Goal: Information Seeking & Learning: Check status

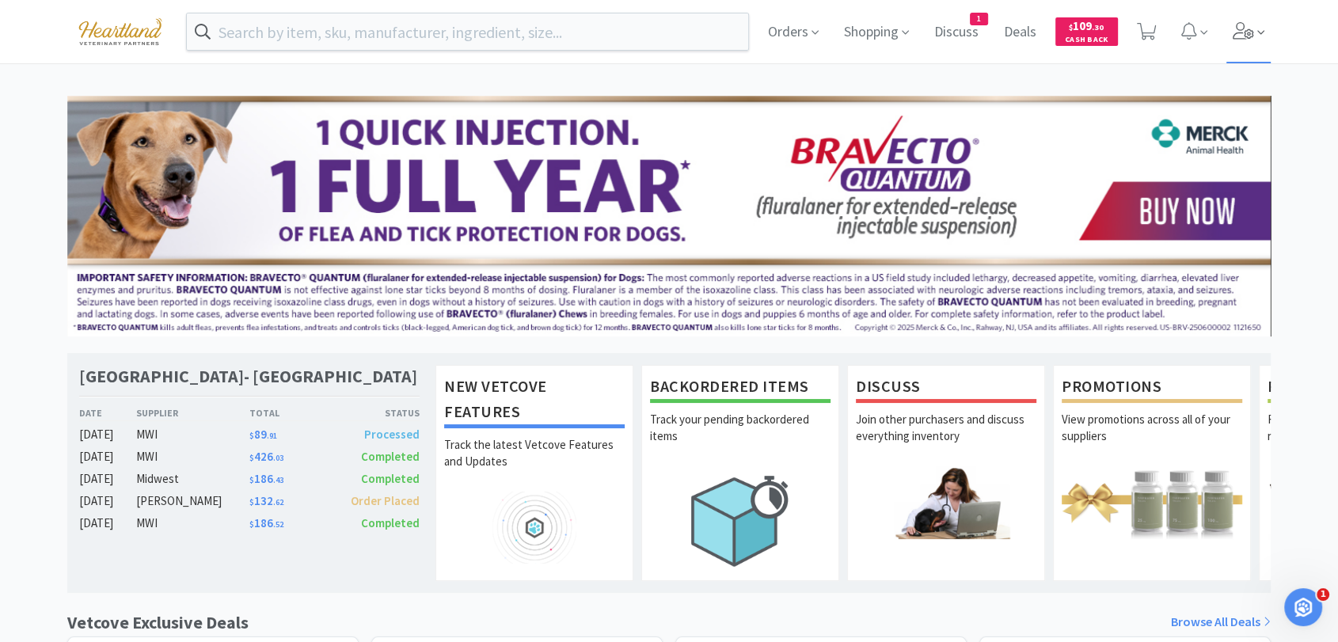
click at [1247, 31] on icon at bounding box center [1242, 30] width 21 height 17
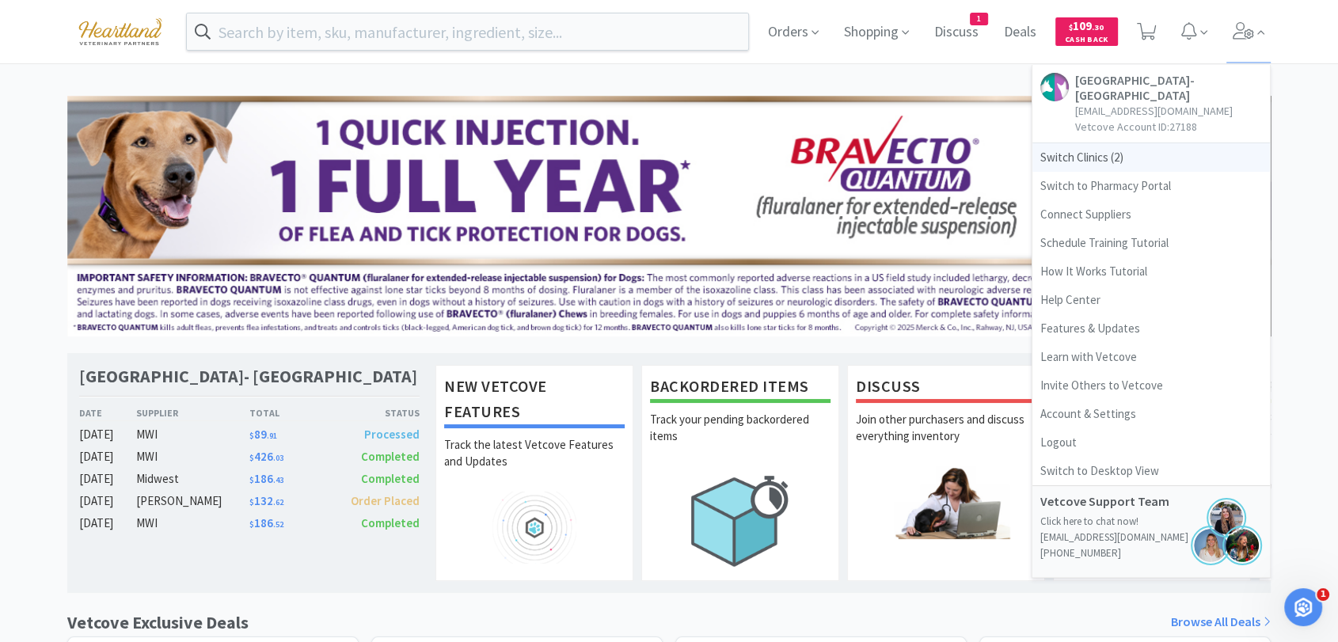
click at [1103, 158] on span "Switch Clinics ( 2 )" at bounding box center [1150, 157] width 237 height 28
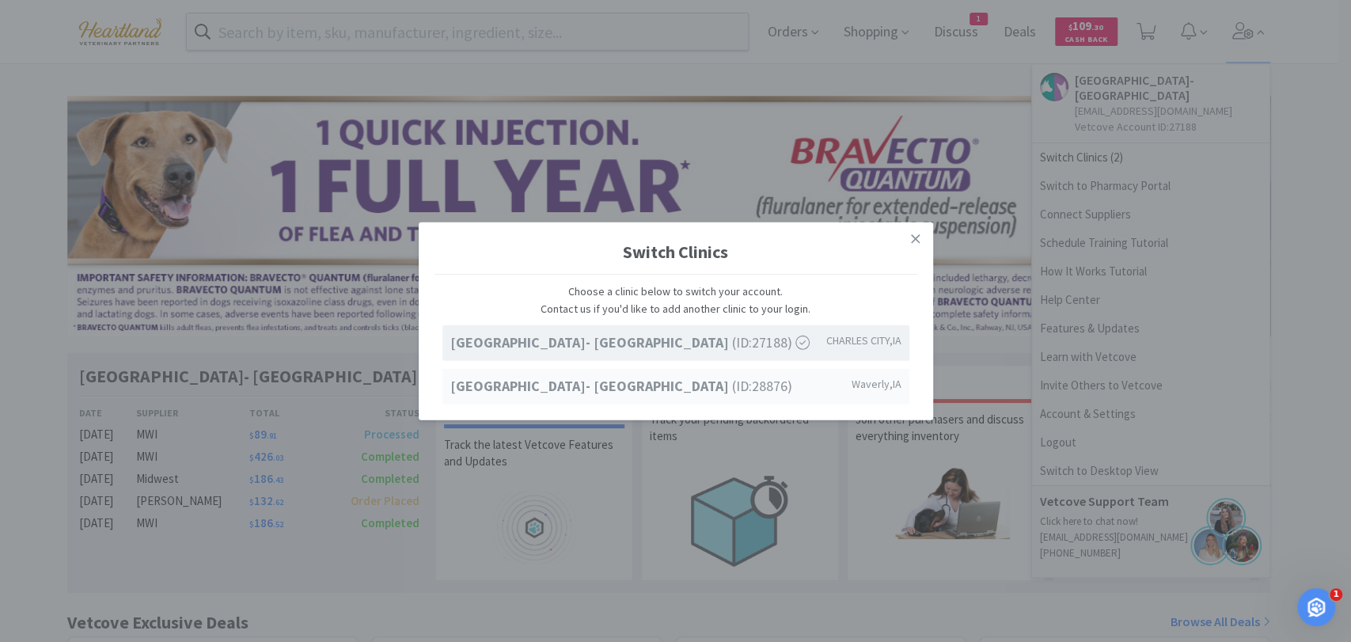
click at [694, 389] on strong "[GEOGRAPHIC_DATA]- [GEOGRAPHIC_DATA]" at bounding box center [591, 386] width 282 height 18
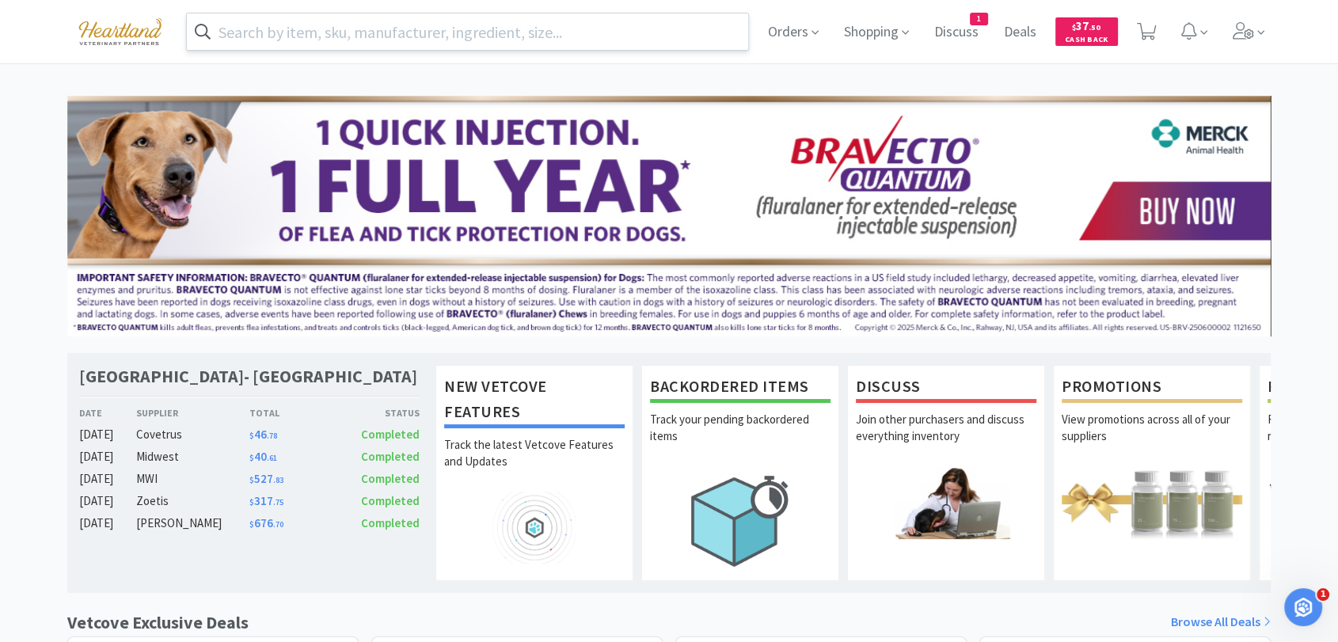
click at [476, 31] on input "text" at bounding box center [467, 31] width 561 height 36
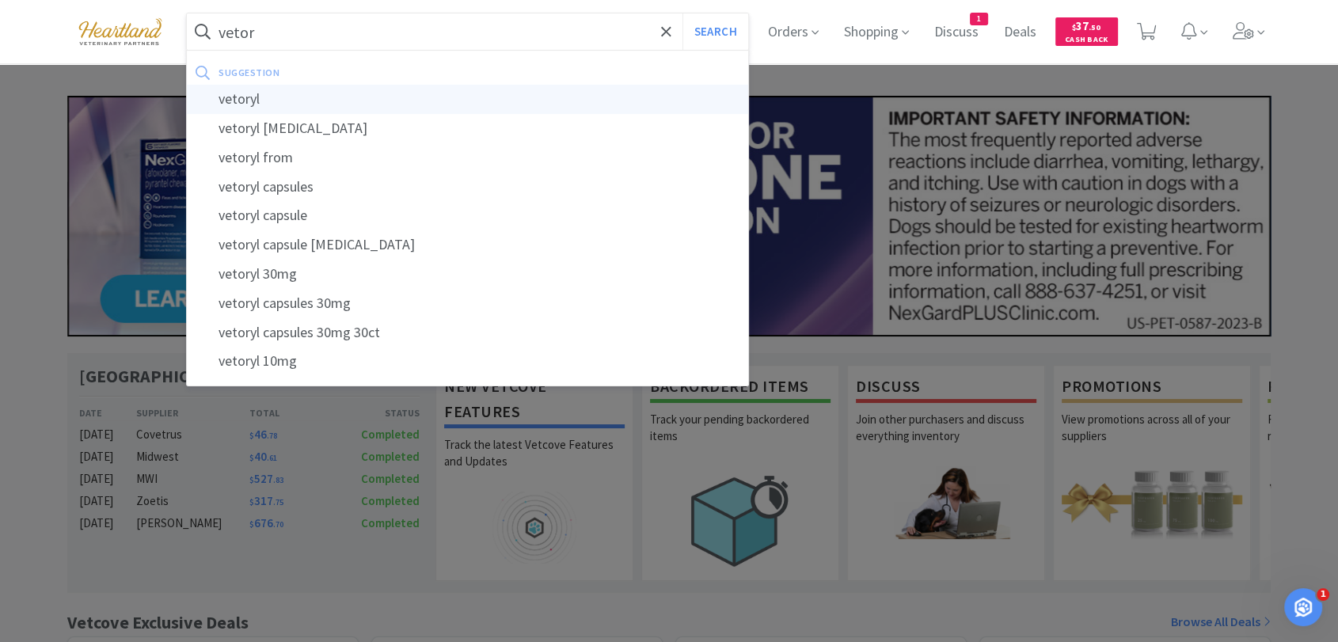
click at [266, 102] on div "vetoryl" at bounding box center [467, 99] width 561 height 29
type input "vetoryl"
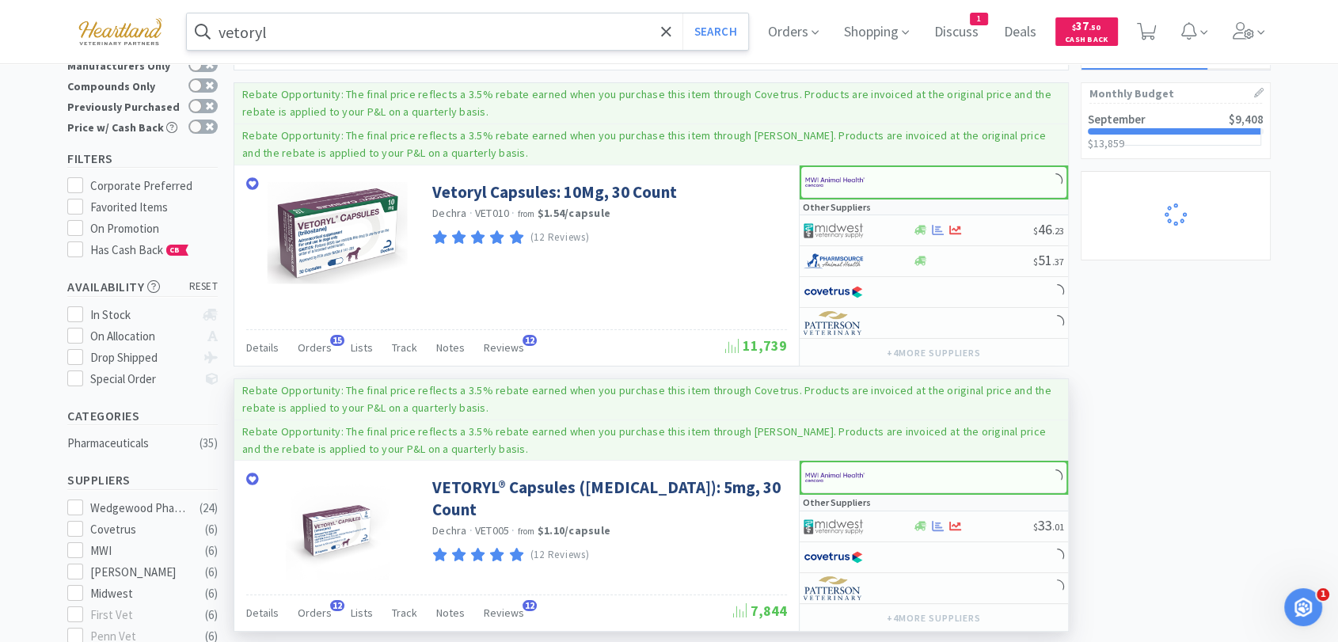
scroll to position [176, 0]
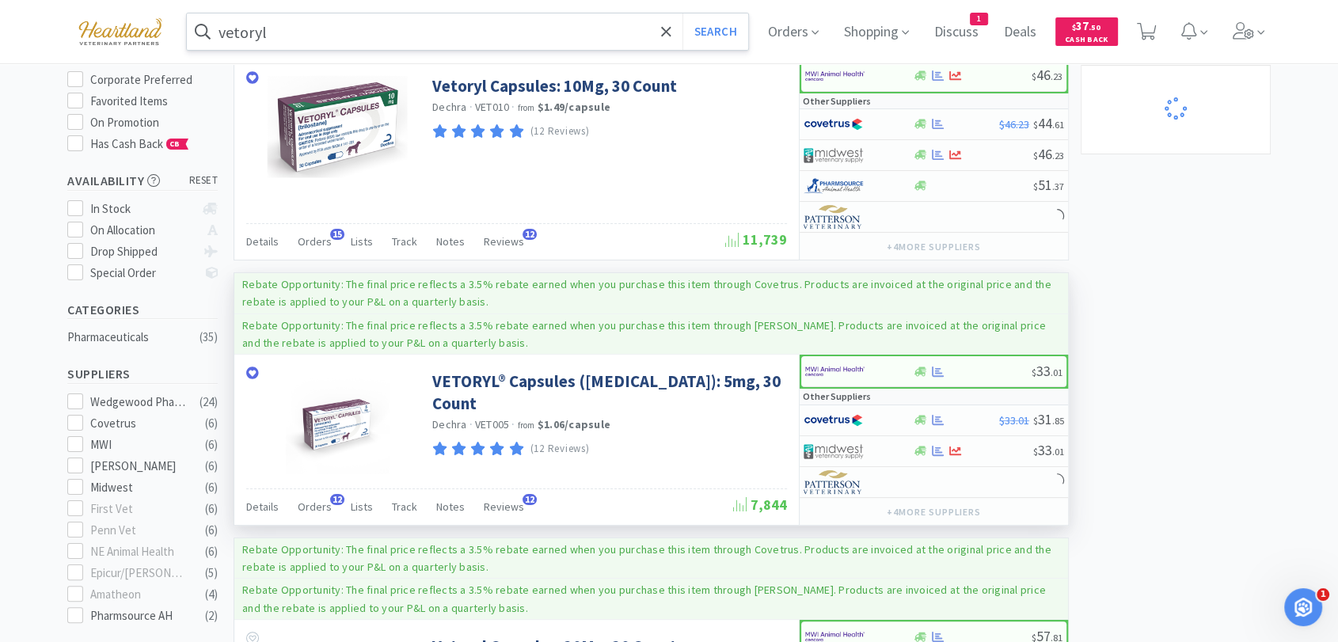
select select "2"
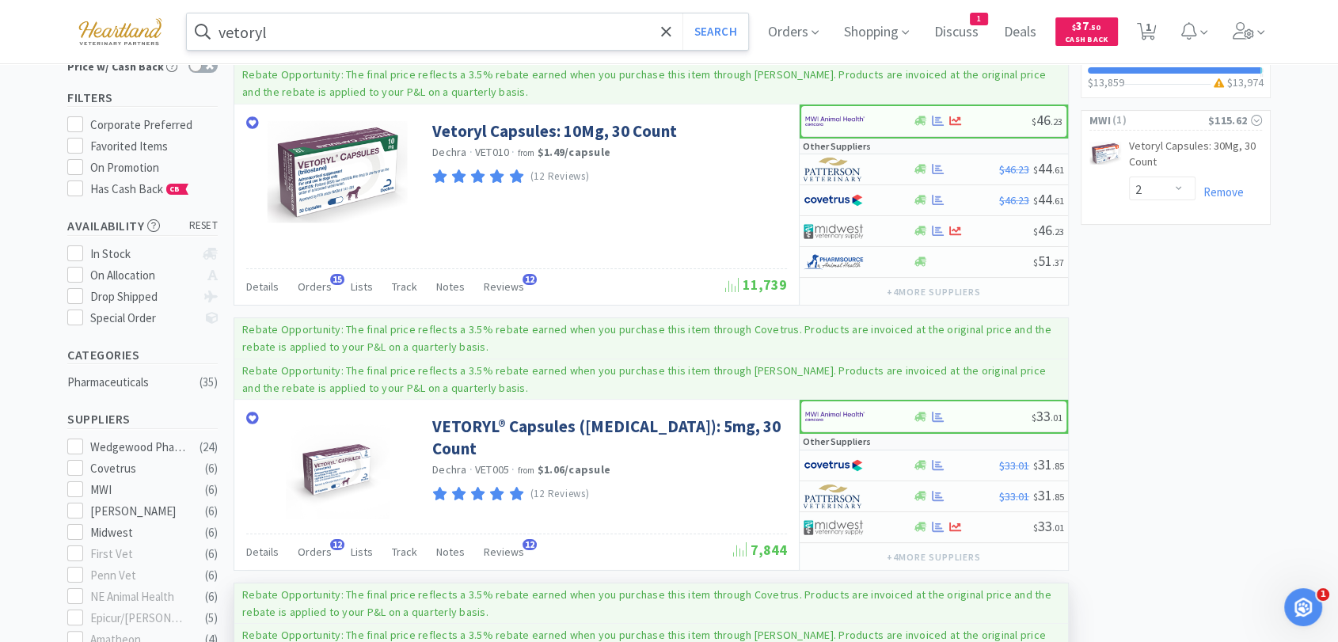
scroll to position [0, 0]
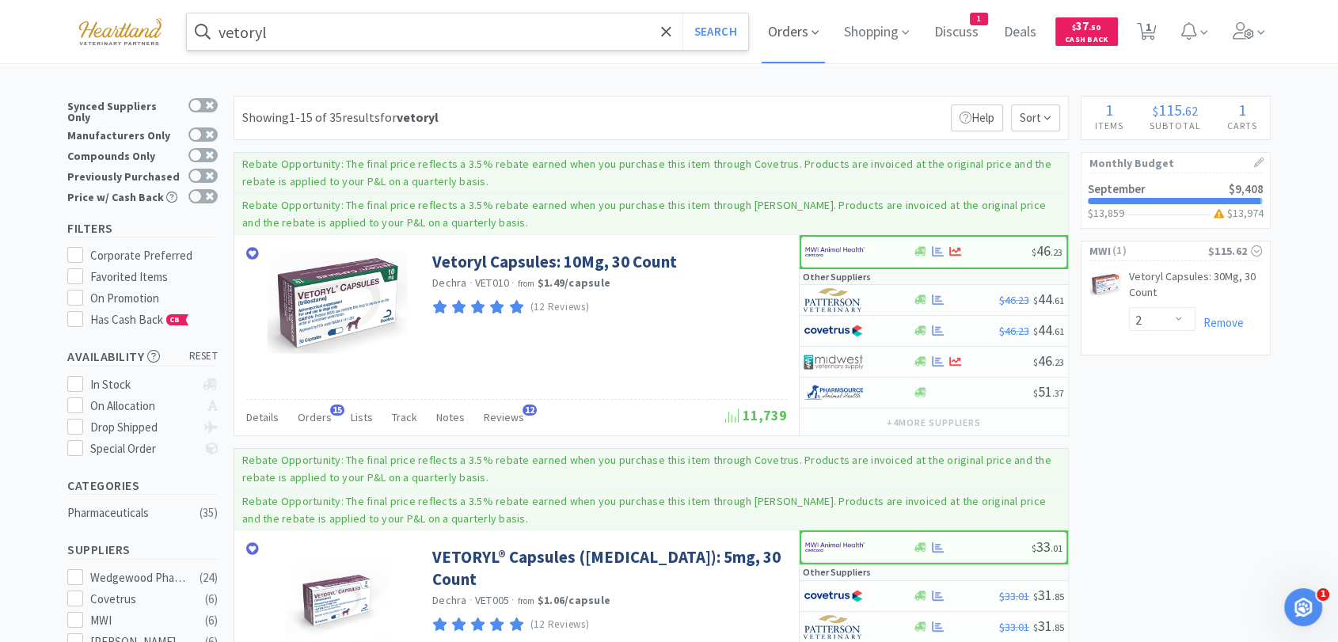
click at [818, 37] on icon at bounding box center [814, 32] width 7 height 14
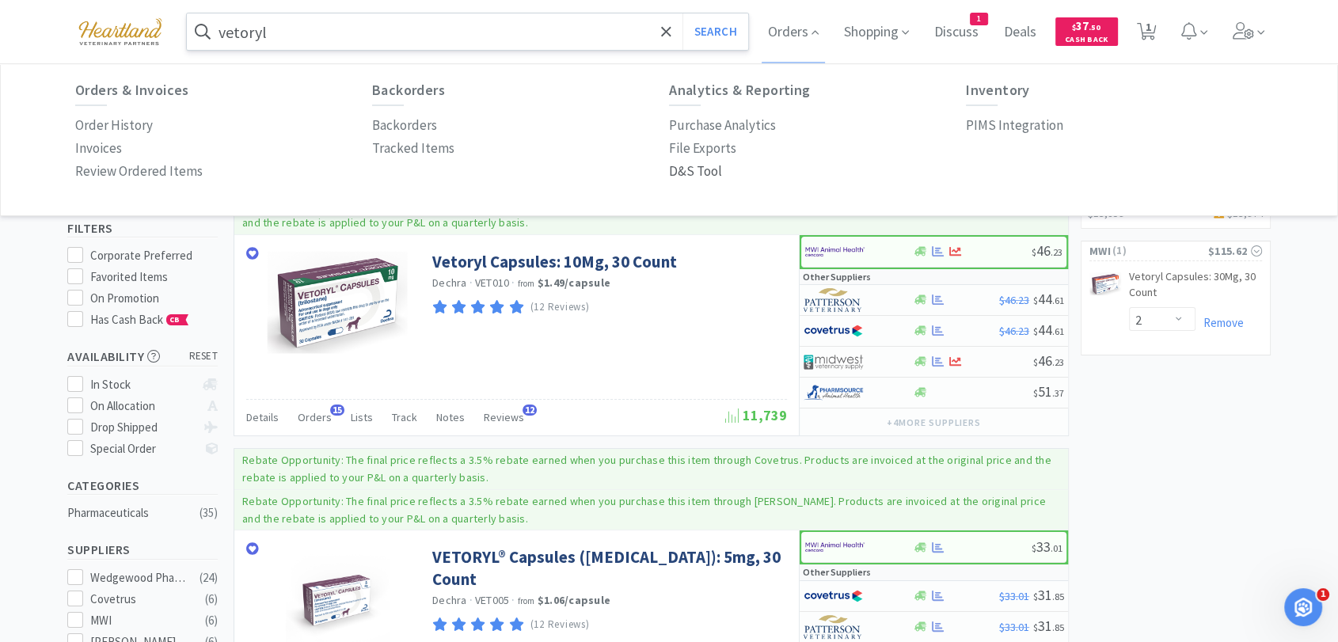
click at [689, 173] on p "D&S Tool" at bounding box center [695, 171] width 53 height 21
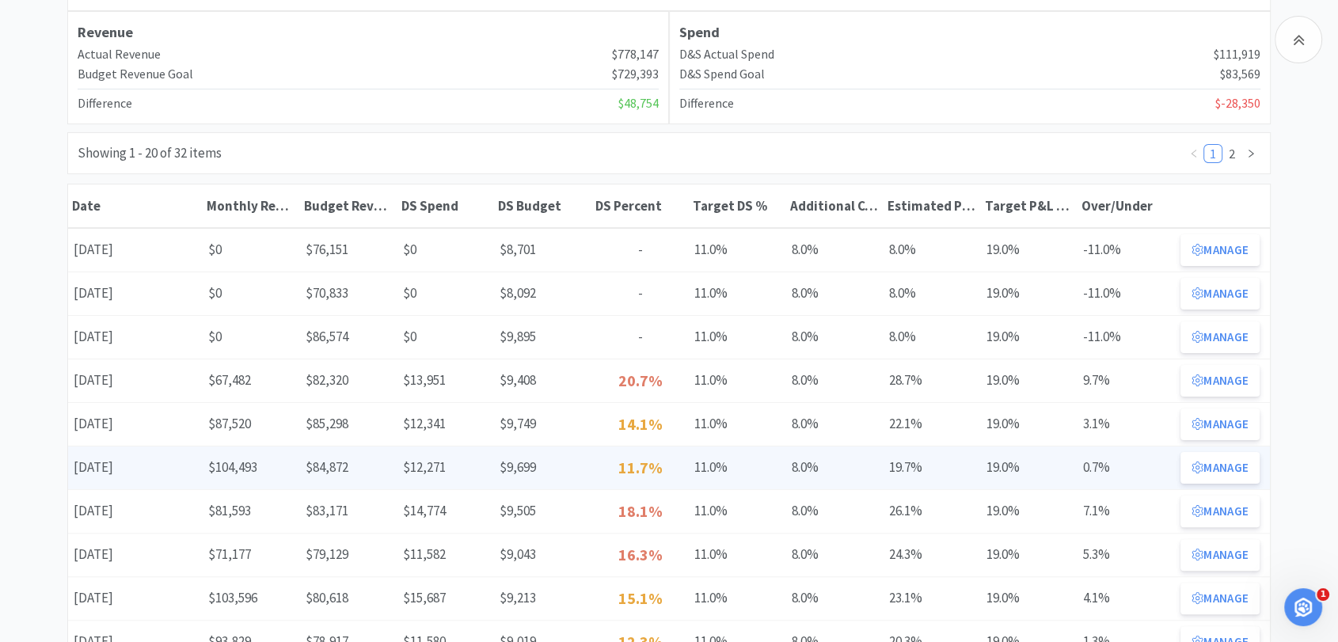
scroll to position [264, 0]
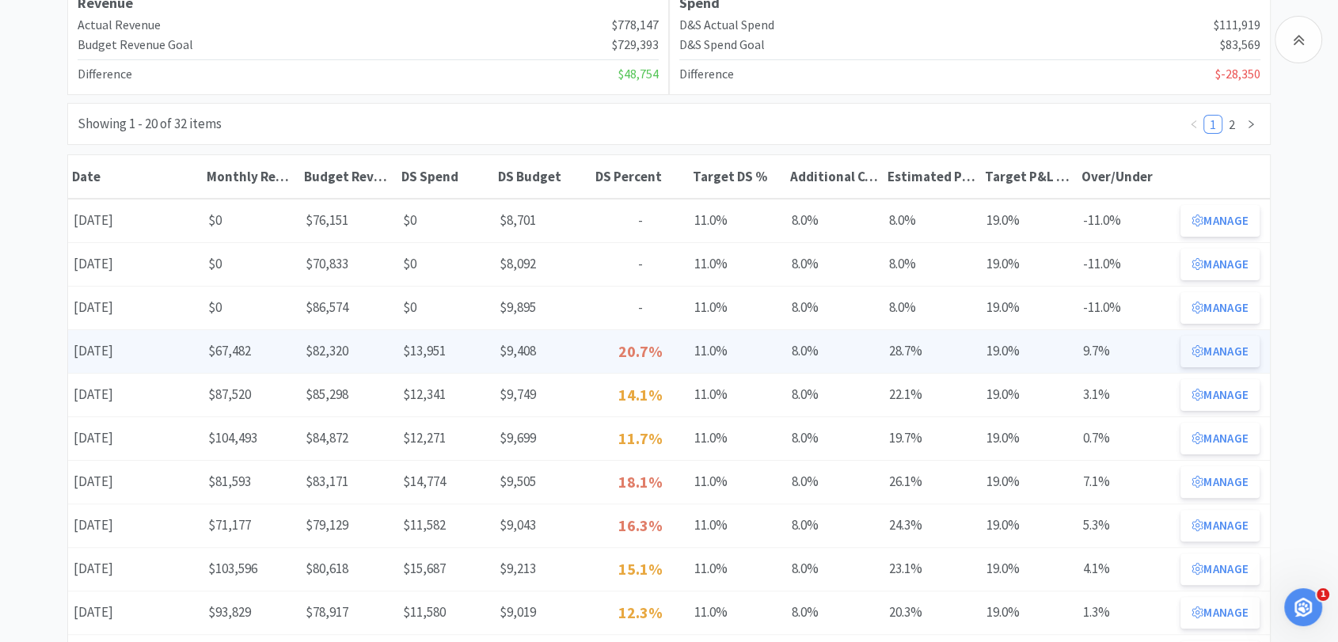
click at [1209, 350] on button "Manage" at bounding box center [1219, 352] width 79 height 32
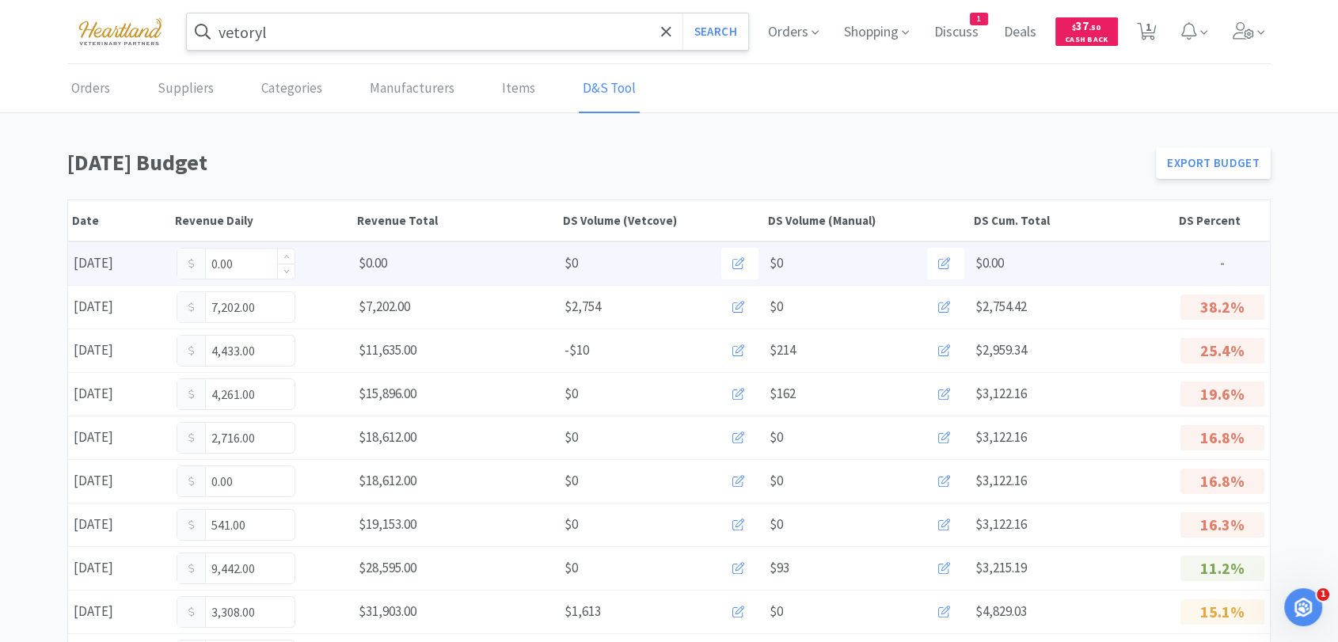
click at [257, 267] on input "0.00" at bounding box center [235, 264] width 117 height 30
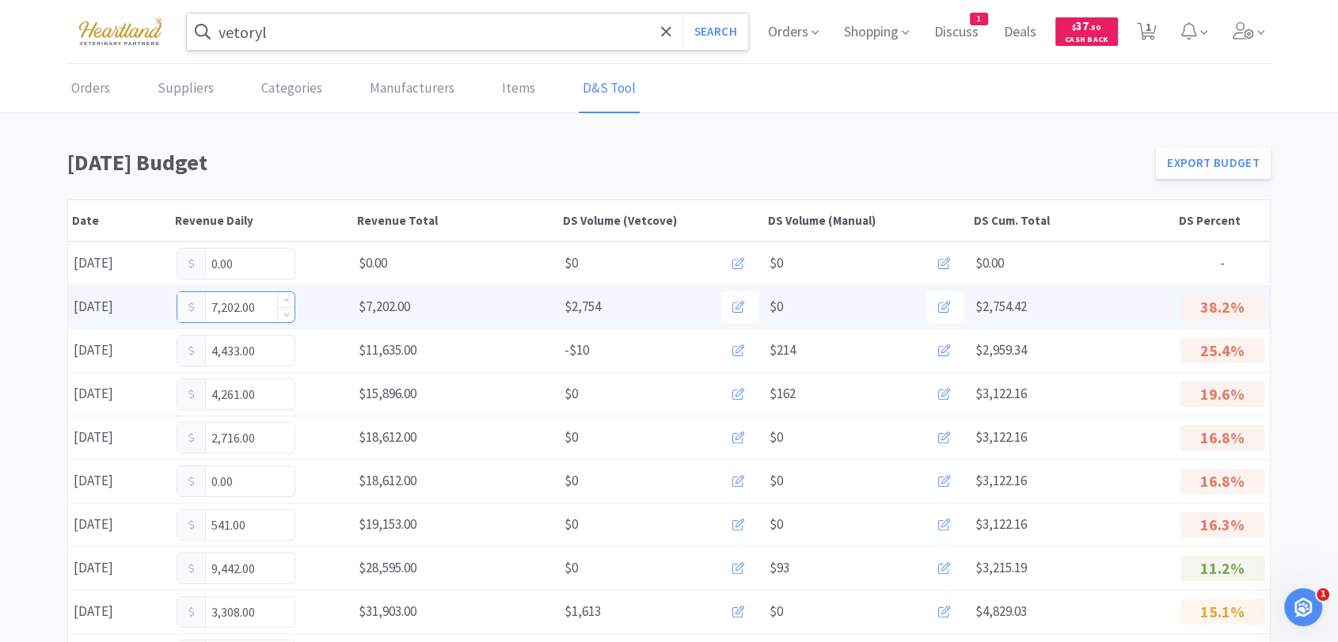
click at [256, 306] on input "7,202.00" at bounding box center [235, 307] width 117 height 30
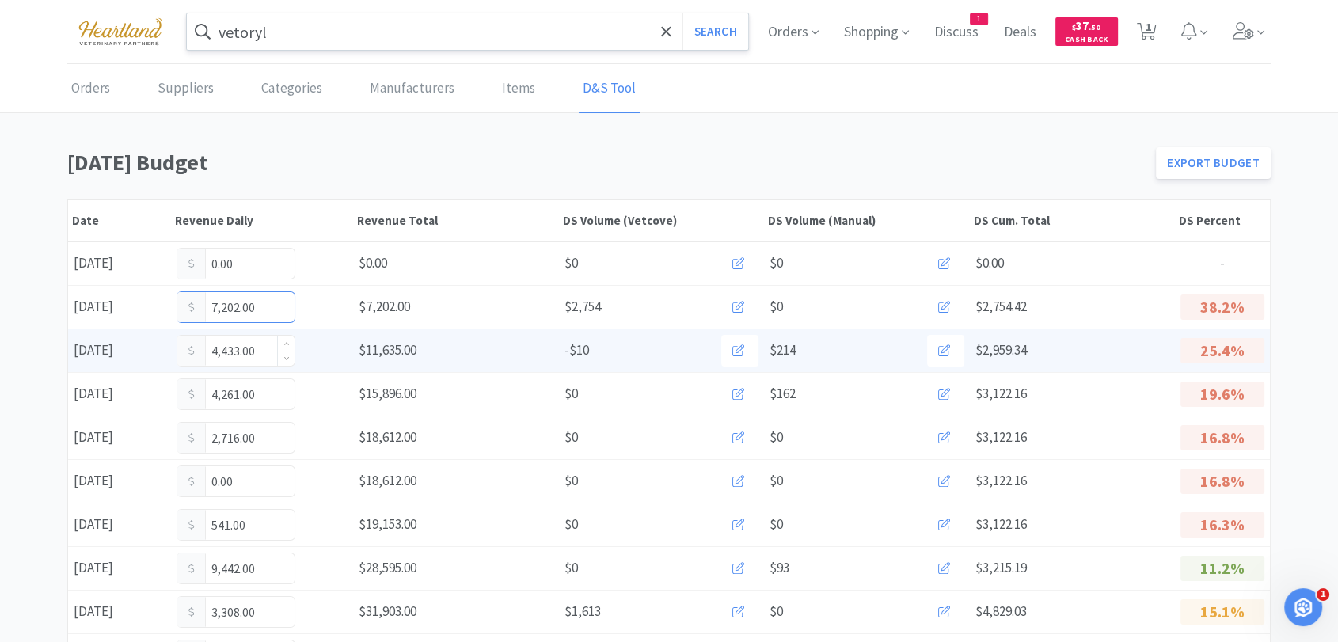
click at [272, 341] on input "4,433.00" at bounding box center [235, 351] width 117 height 30
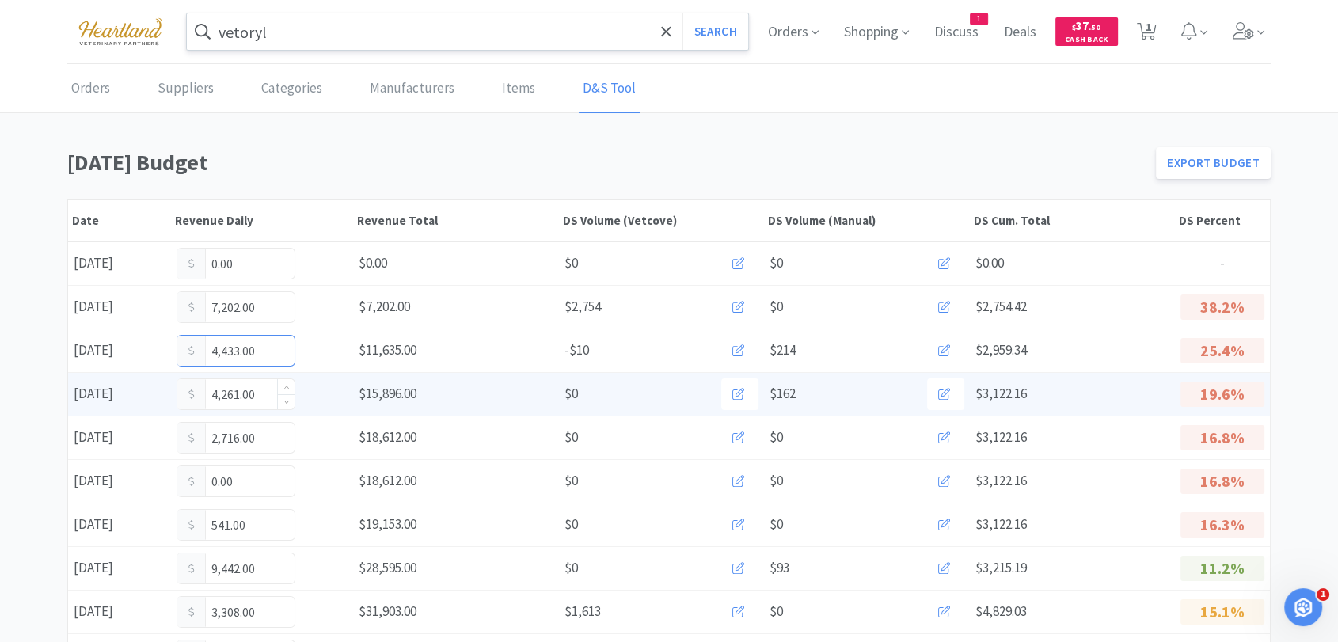
click at [266, 394] on input "4,261.00" at bounding box center [235, 394] width 117 height 30
click at [270, 395] on input "4,261.00" at bounding box center [235, 394] width 117 height 30
type input "4,465"
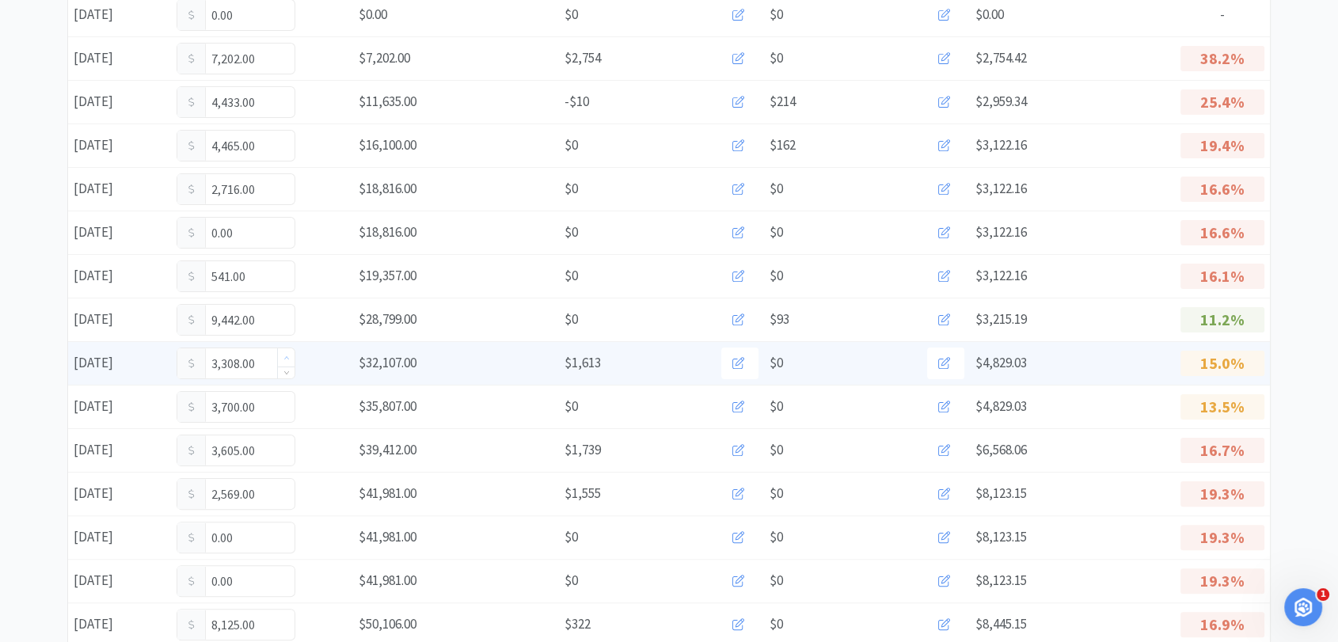
scroll to position [264, 0]
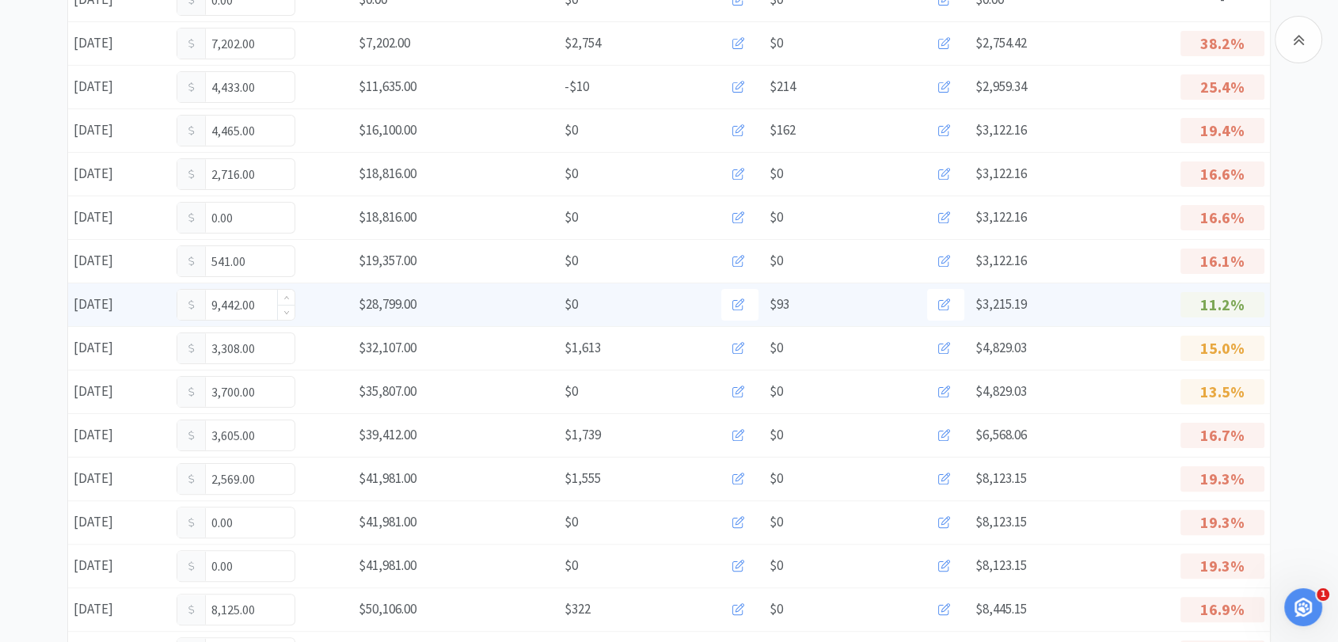
click at [261, 302] on input "9,442.00" at bounding box center [235, 305] width 117 height 30
type input "9,203"
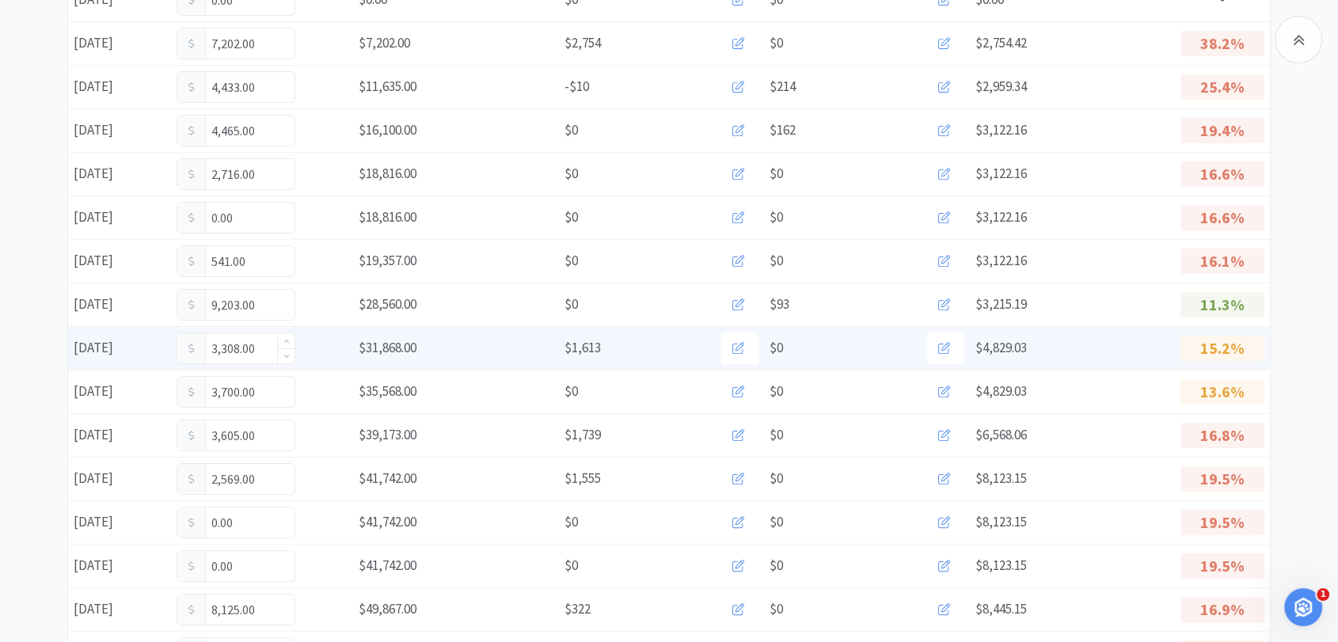
click at [265, 347] on input "3,308.00" at bounding box center [235, 348] width 117 height 30
type input "3,331"
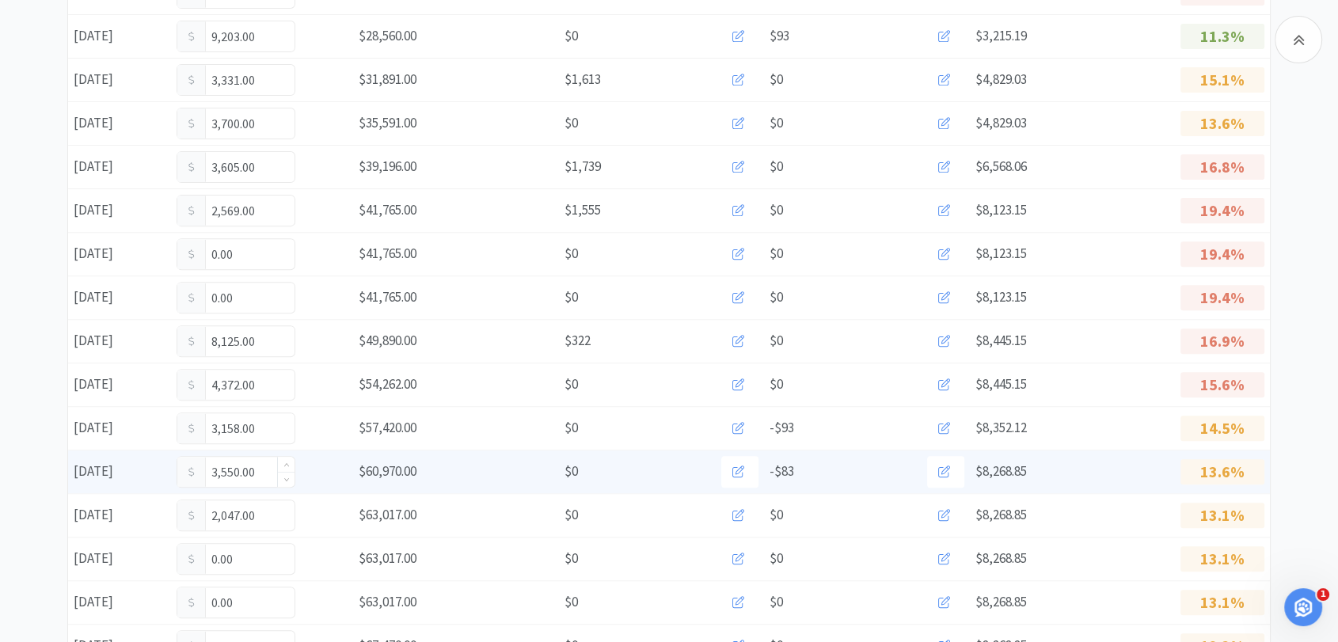
scroll to position [615, 0]
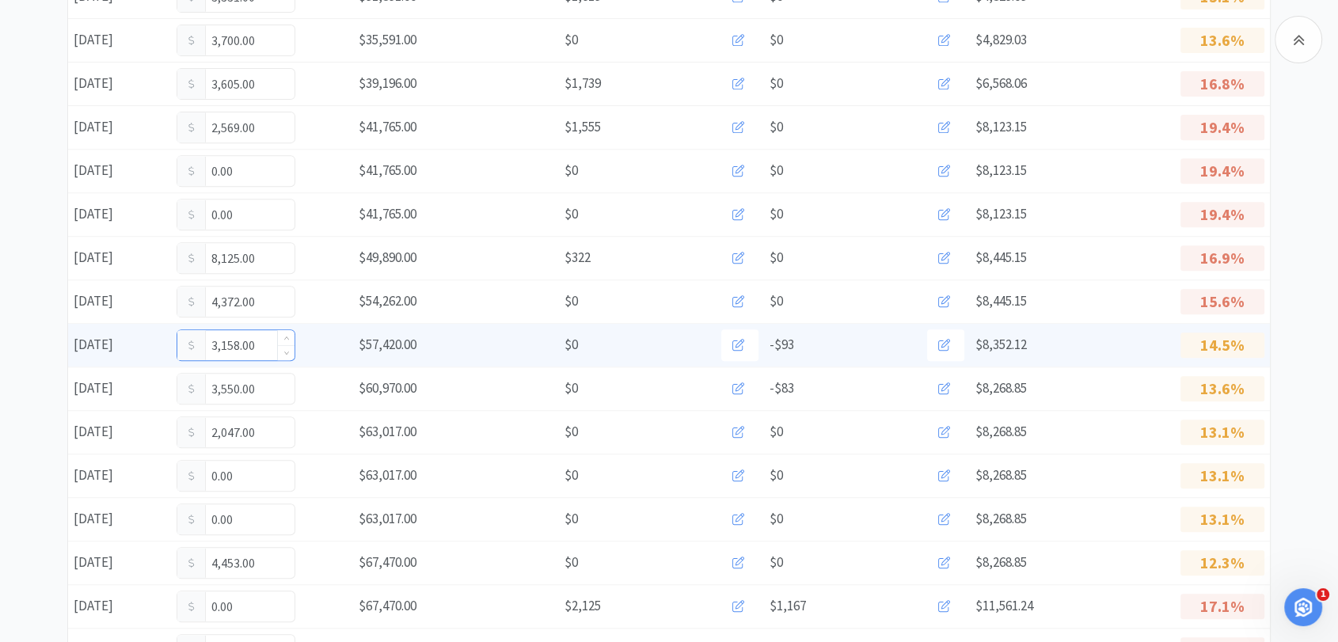
click at [263, 347] on input "3,158.00" at bounding box center [235, 345] width 117 height 30
type input "3,210"
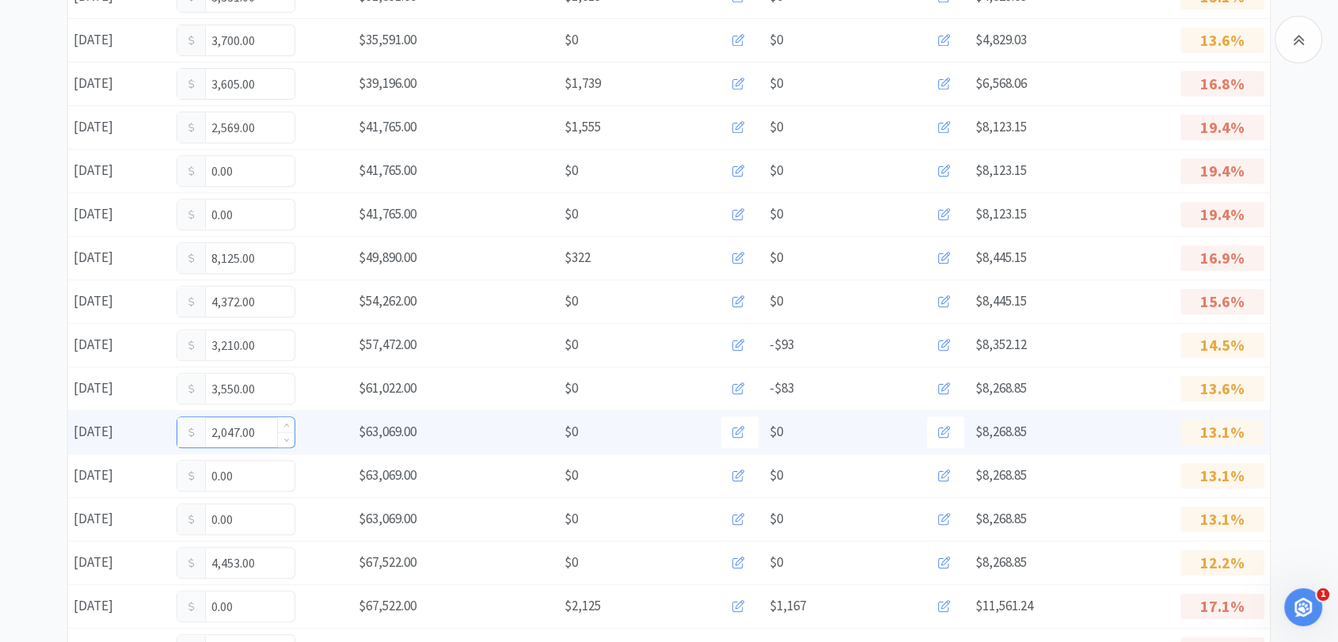
click at [269, 435] on input "2,047.00" at bounding box center [235, 432] width 117 height 30
type input "2,546"
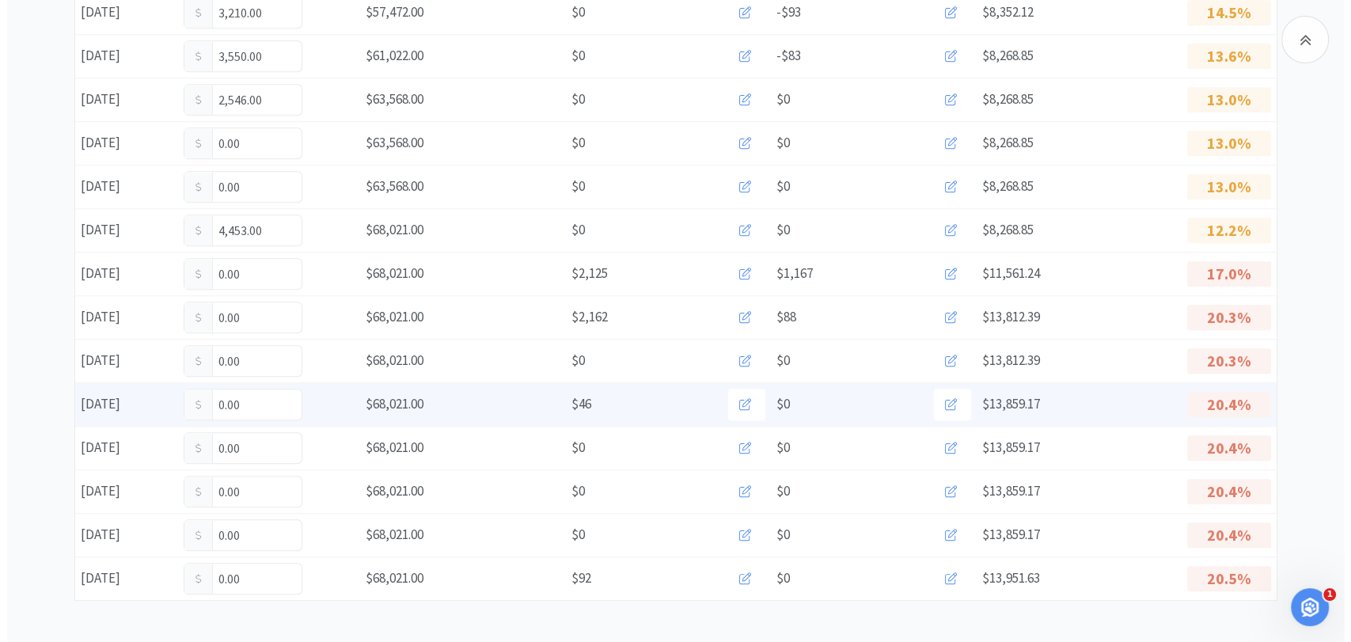
scroll to position [951, 0]
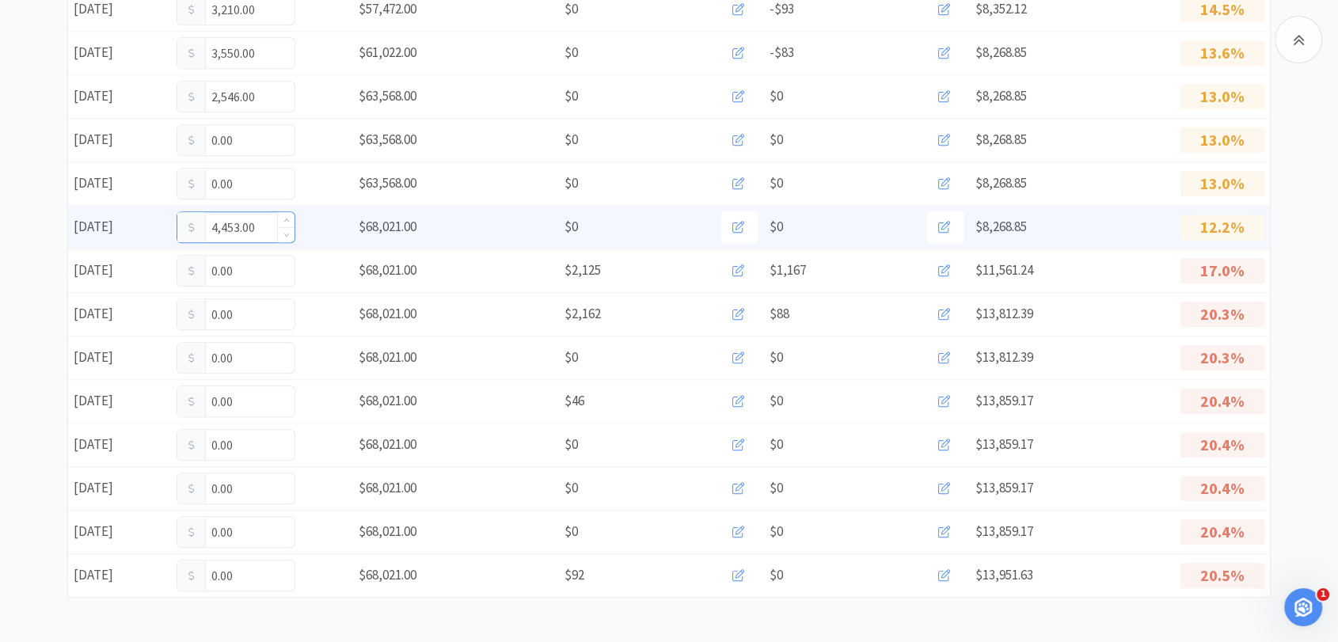
click at [266, 227] on input "4,453.00" at bounding box center [235, 227] width 117 height 30
type input "4,635"
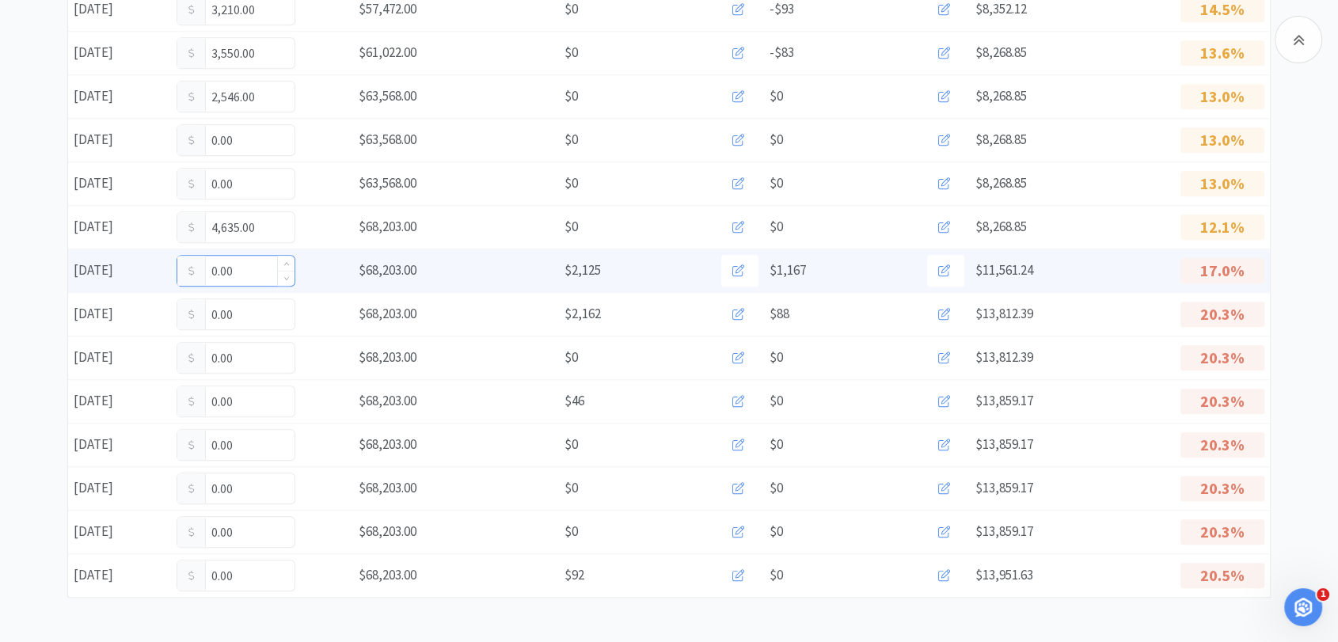
click at [250, 279] on input "0.00" at bounding box center [235, 271] width 117 height 30
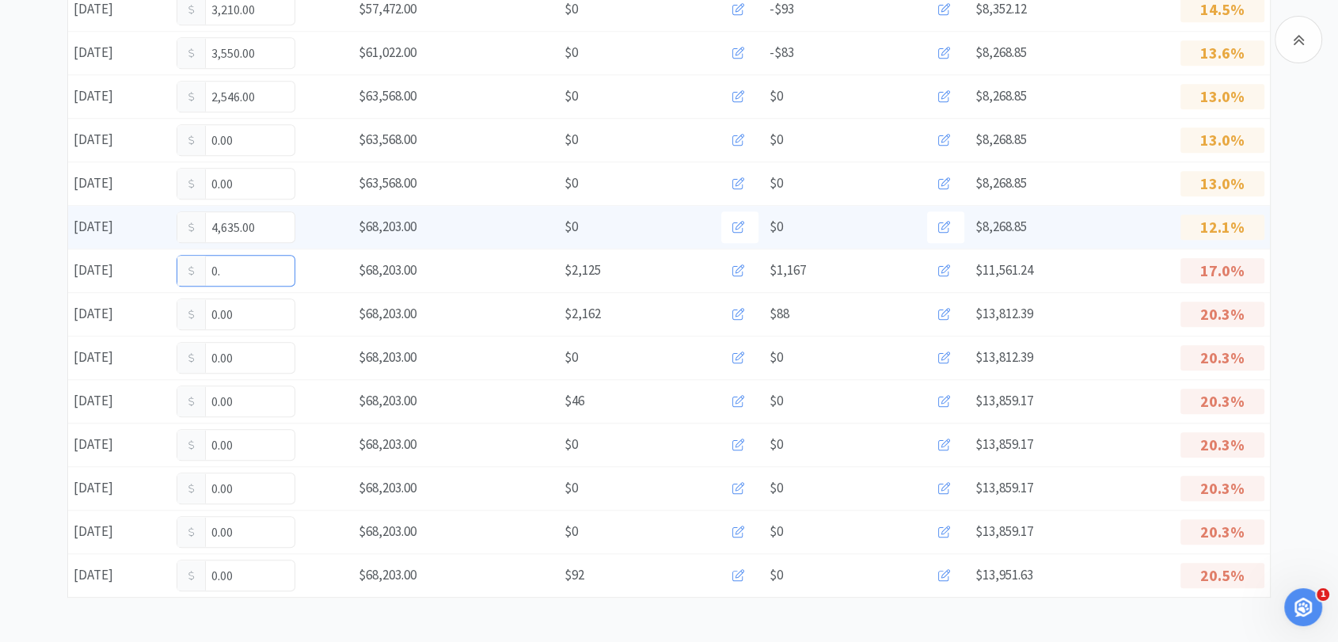
type input "0"
type input "5,350"
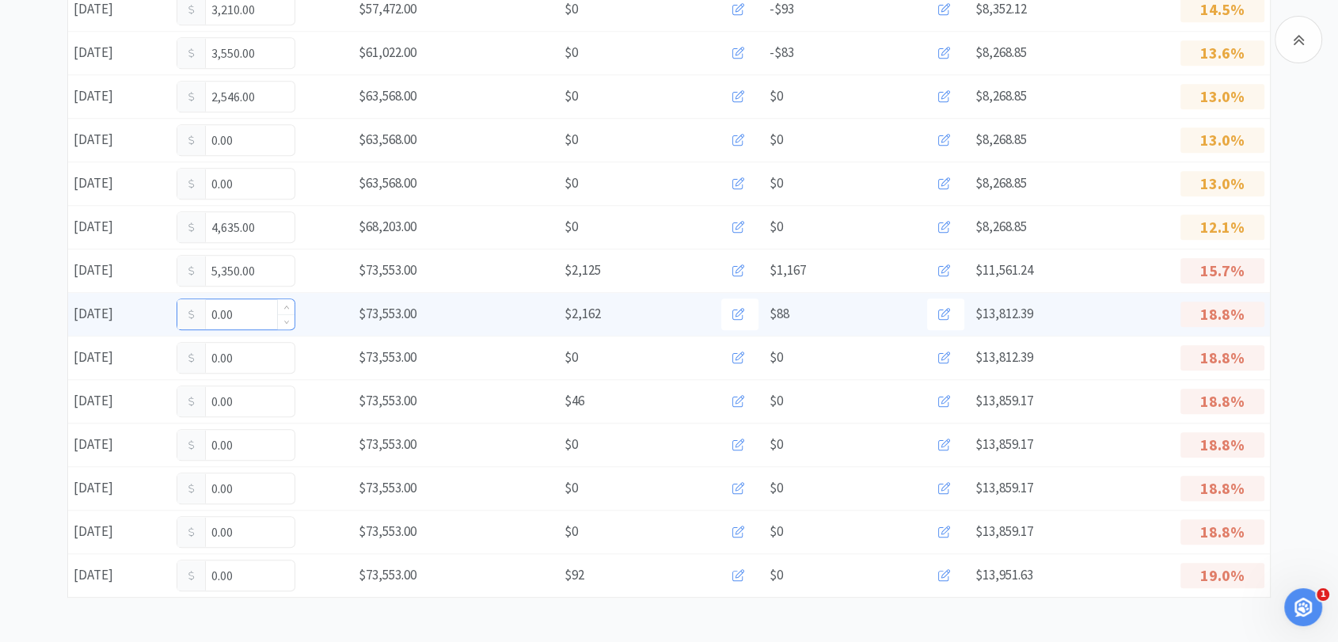
click at [254, 311] on input "0.00" at bounding box center [235, 314] width 117 height 30
type input "0"
type input "4,421"
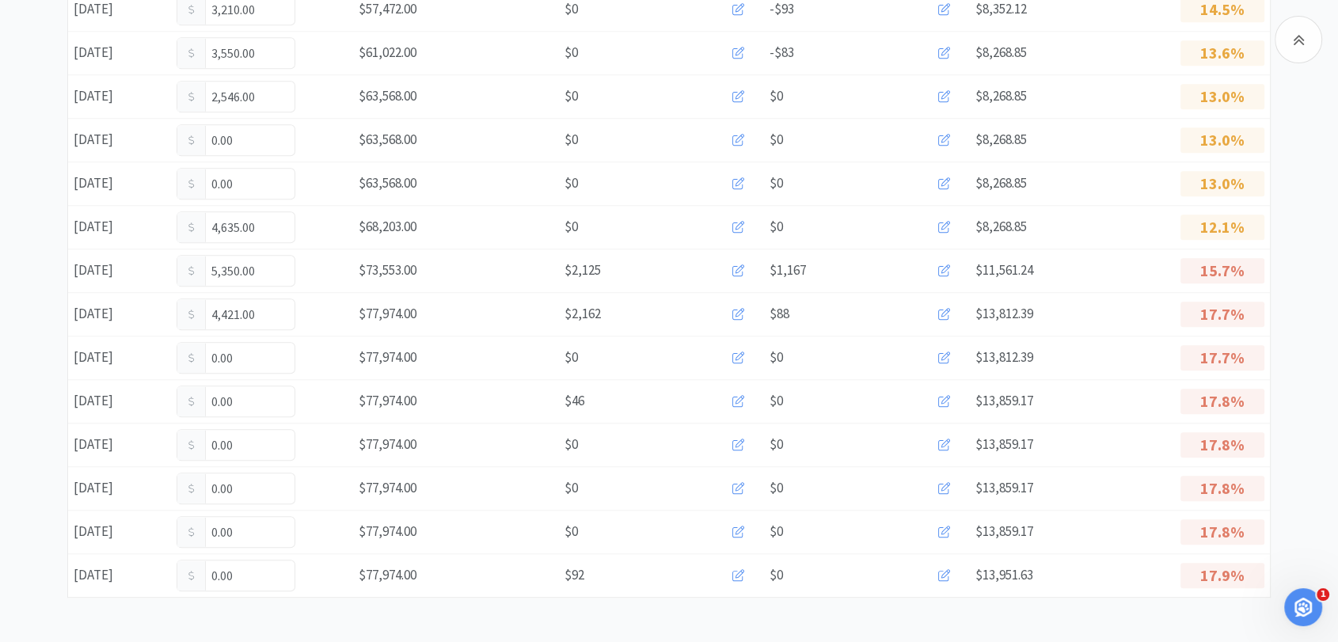
click at [254, 361] on input "0.00" at bounding box center [235, 358] width 117 height 30
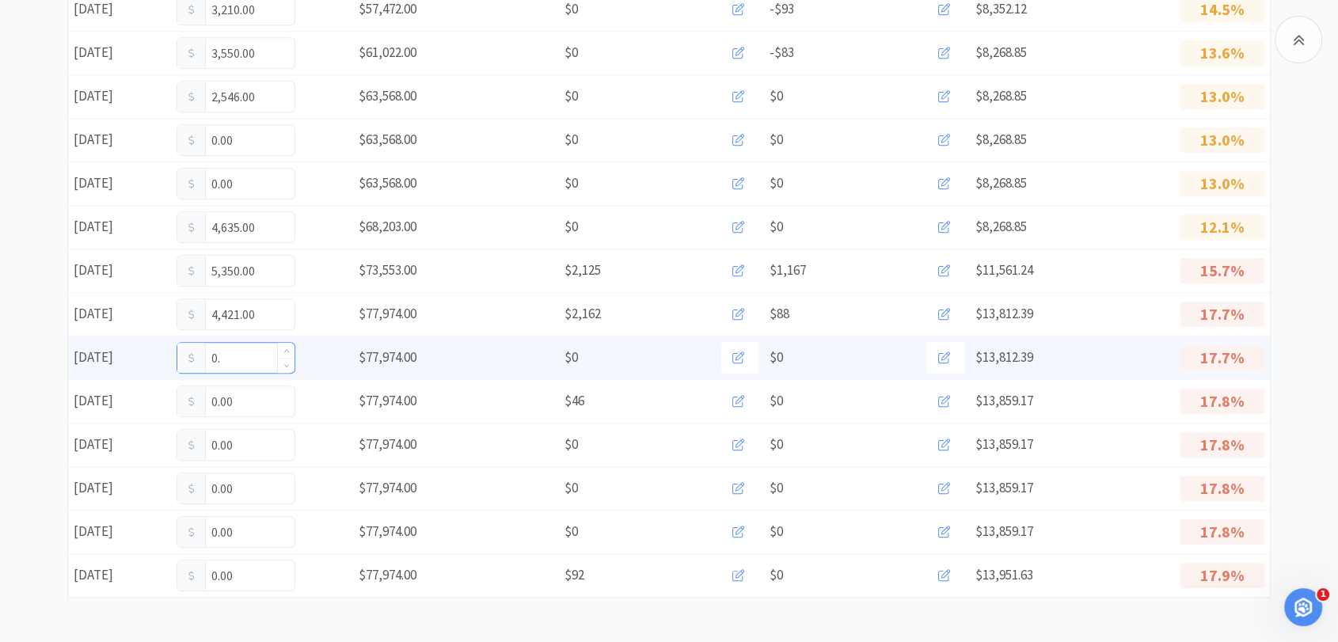
type input "0"
type input "4,291"
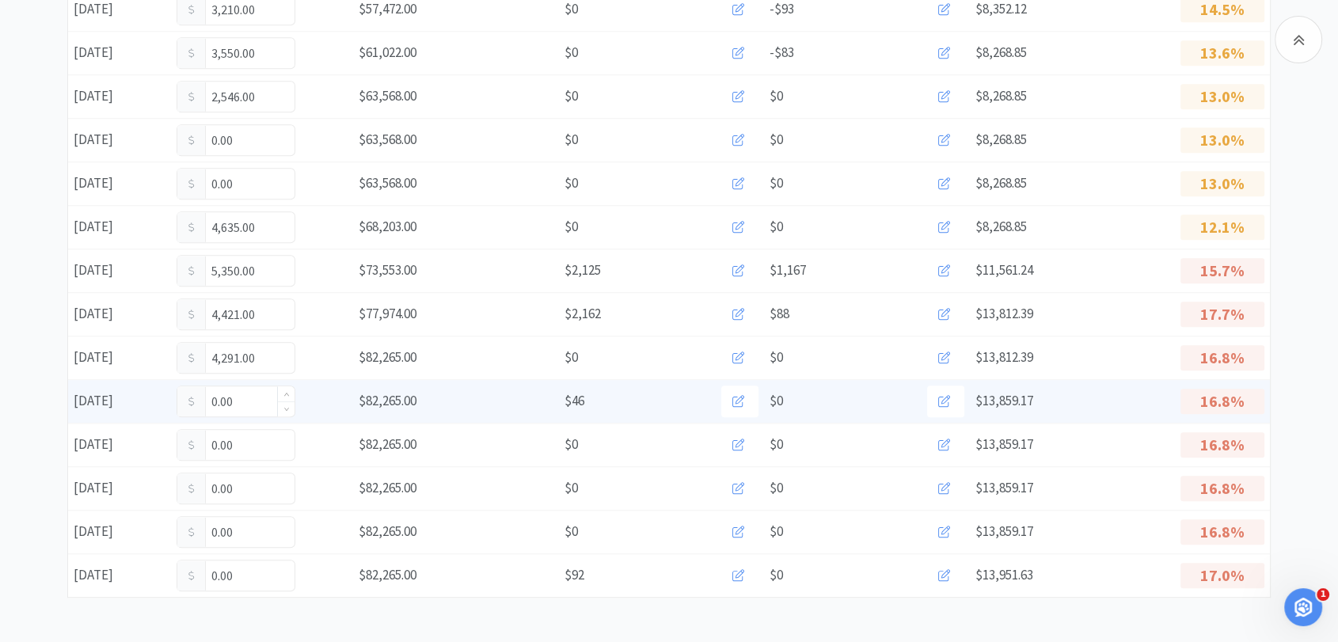
click at [252, 404] on input "0.00" at bounding box center [235, 401] width 117 height 30
type input "0"
type input "1,824"
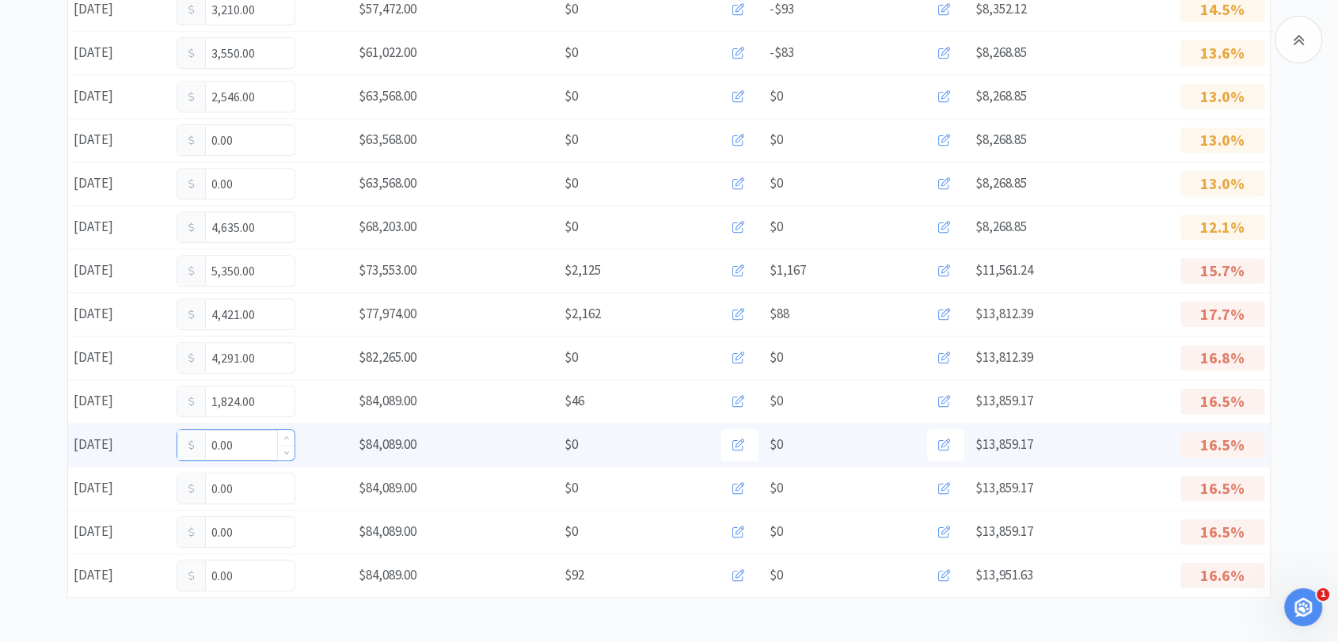
click at [256, 446] on input "0.00" at bounding box center [235, 445] width 117 height 30
type input "0"
type input "343"
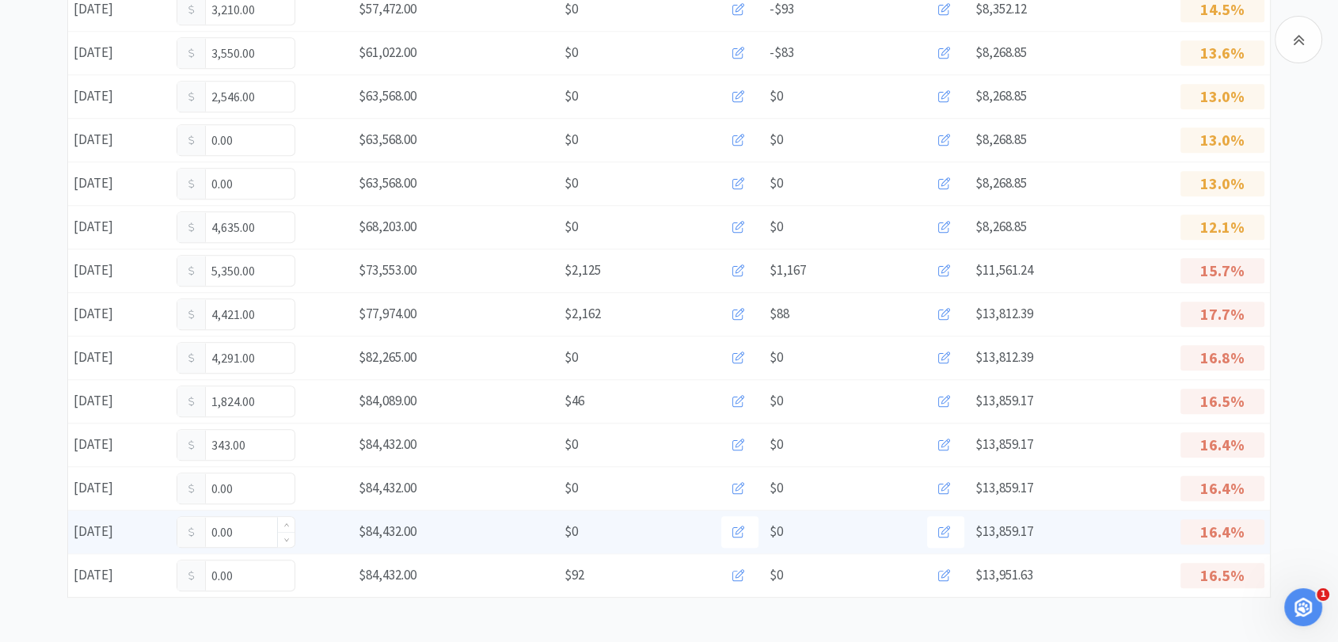
click at [247, 530] on input "0.00" at bounding box center [235, 532] width 117 height 30
type input "0"
type input "5,163"
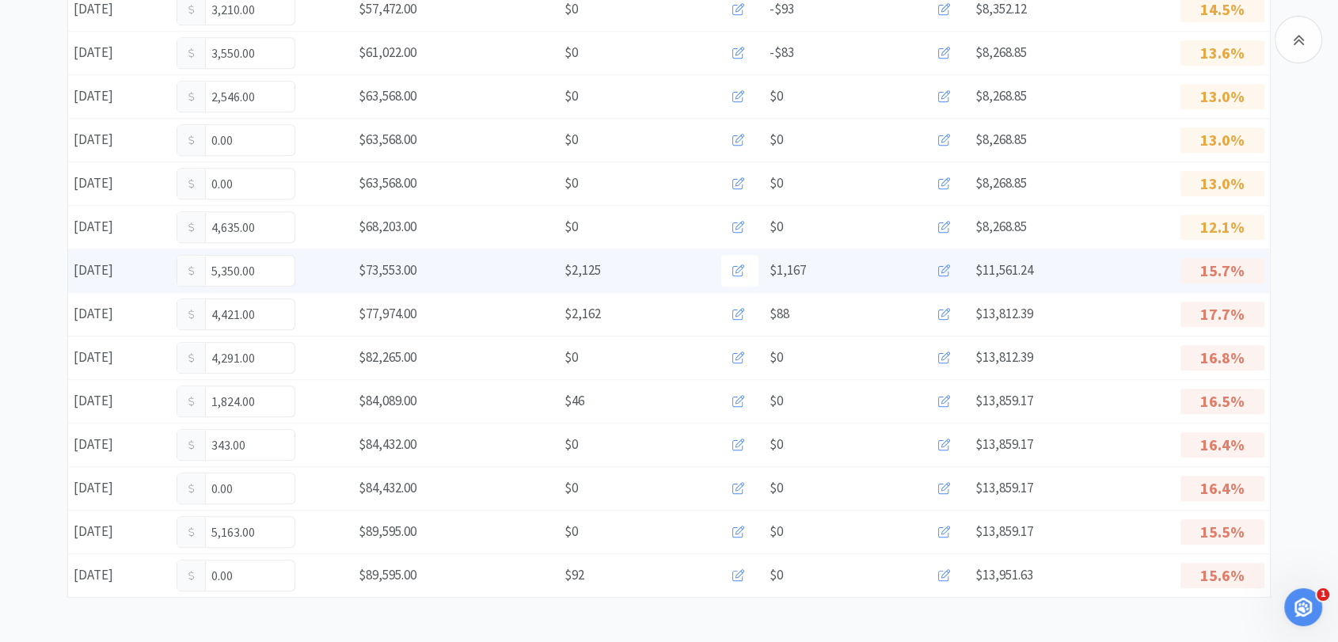
click at [947, 267] on icon at bounding box center [944, 270] width 12 height 12
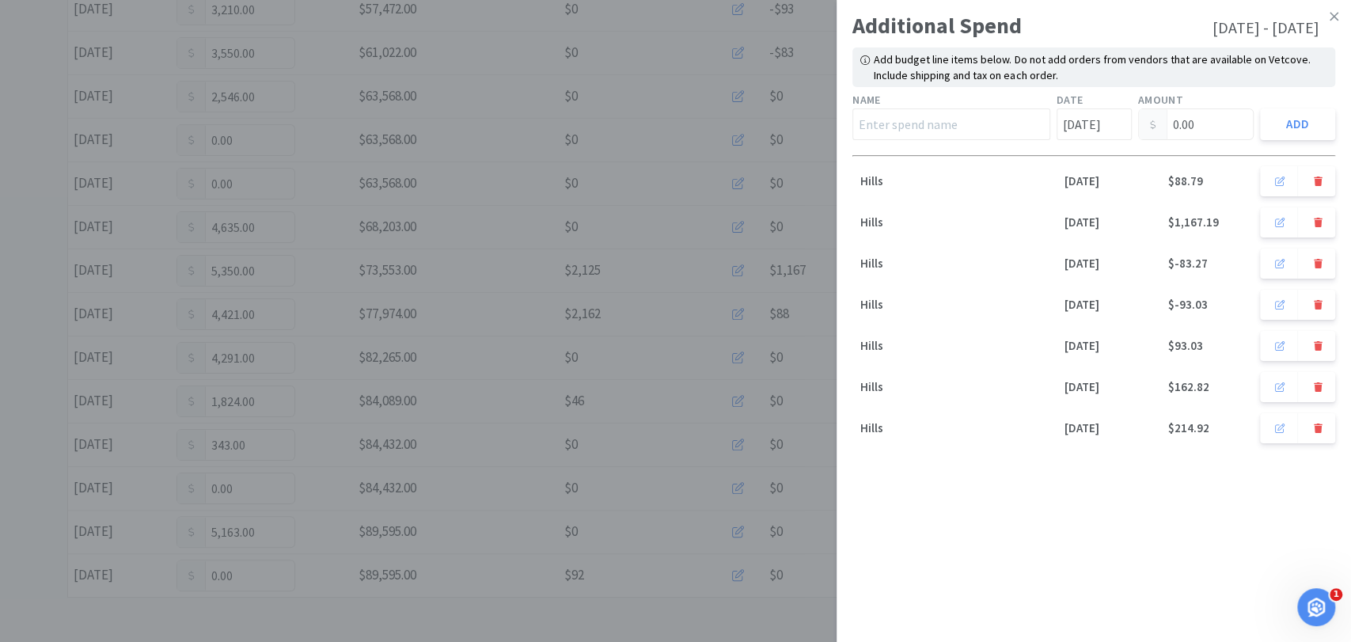
drag, startPoint x: 1332, startPoint y: 16, endPoint x: 1289, endPoint y: 29, distance: 45.6
click at [1332, 16] on icon at bounding box center [1334, 16] width 9 height 9
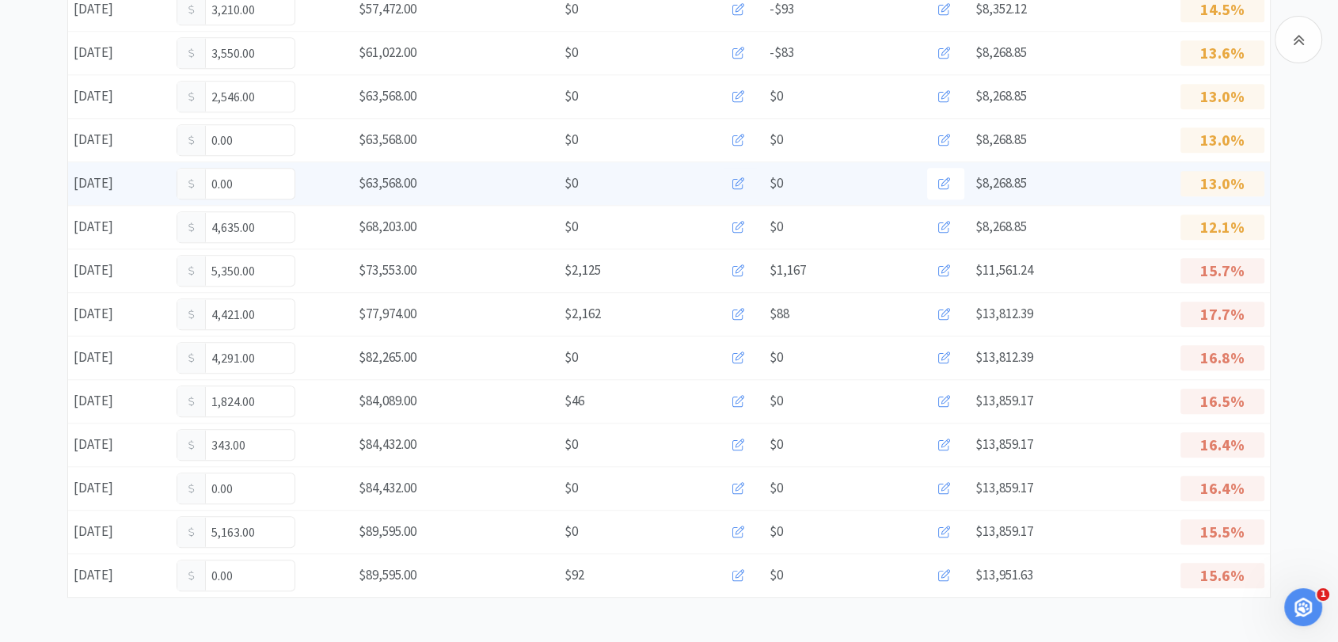
click at [738, 180] on icon at bounding box center [738, 183] width 12 height 12
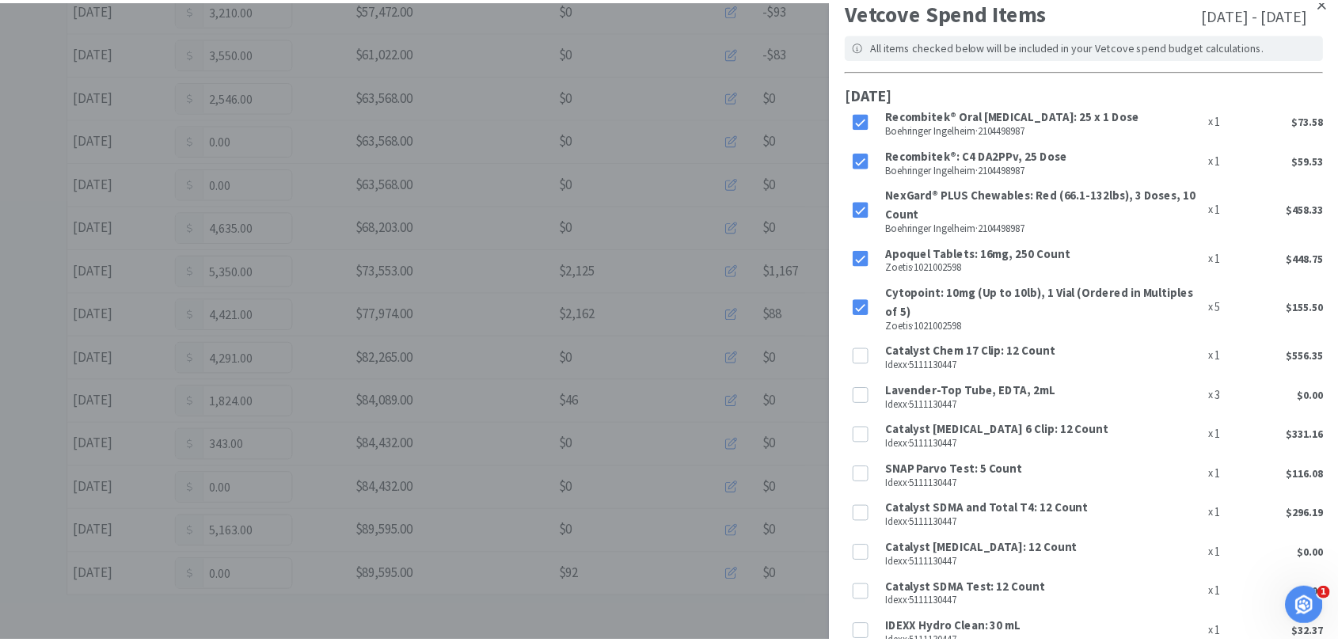
scroll to position [0, 0]
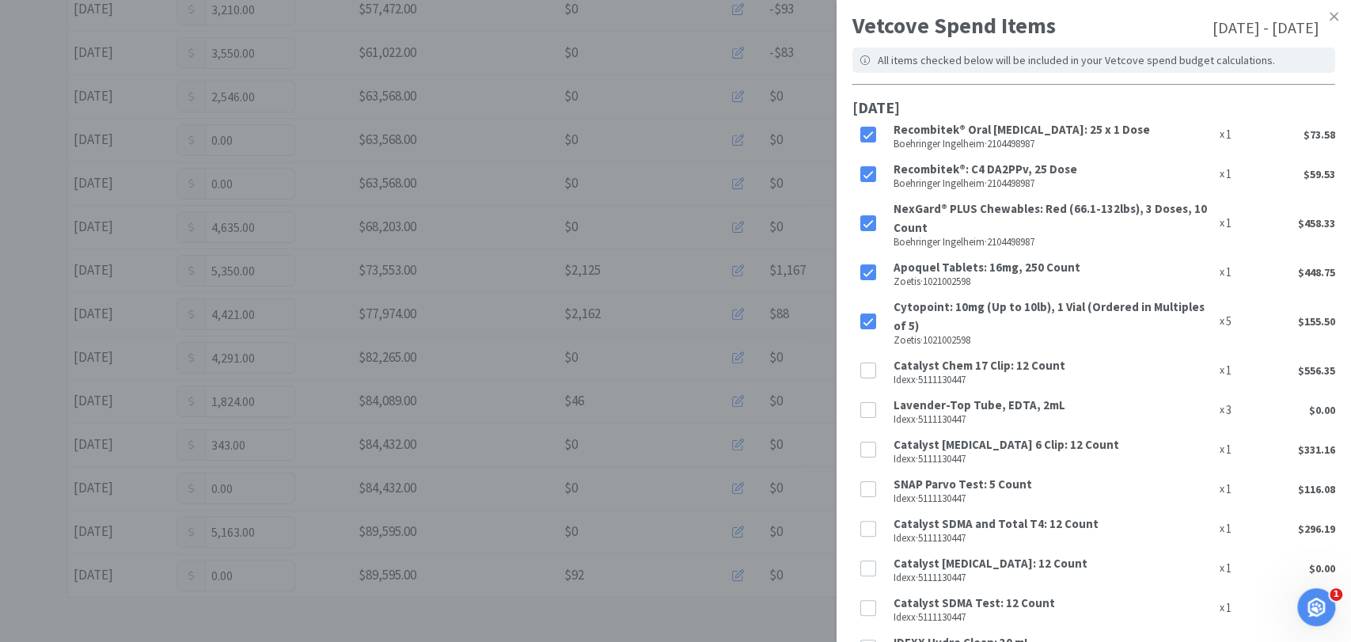
drag, startPoint x: 1314, startPoint y: 17, endPoint x: 1281, endPoint y: 32, distance: 36.1
click at [1320, 17] on link at bounding box center [1334, 17] width 28 height 34
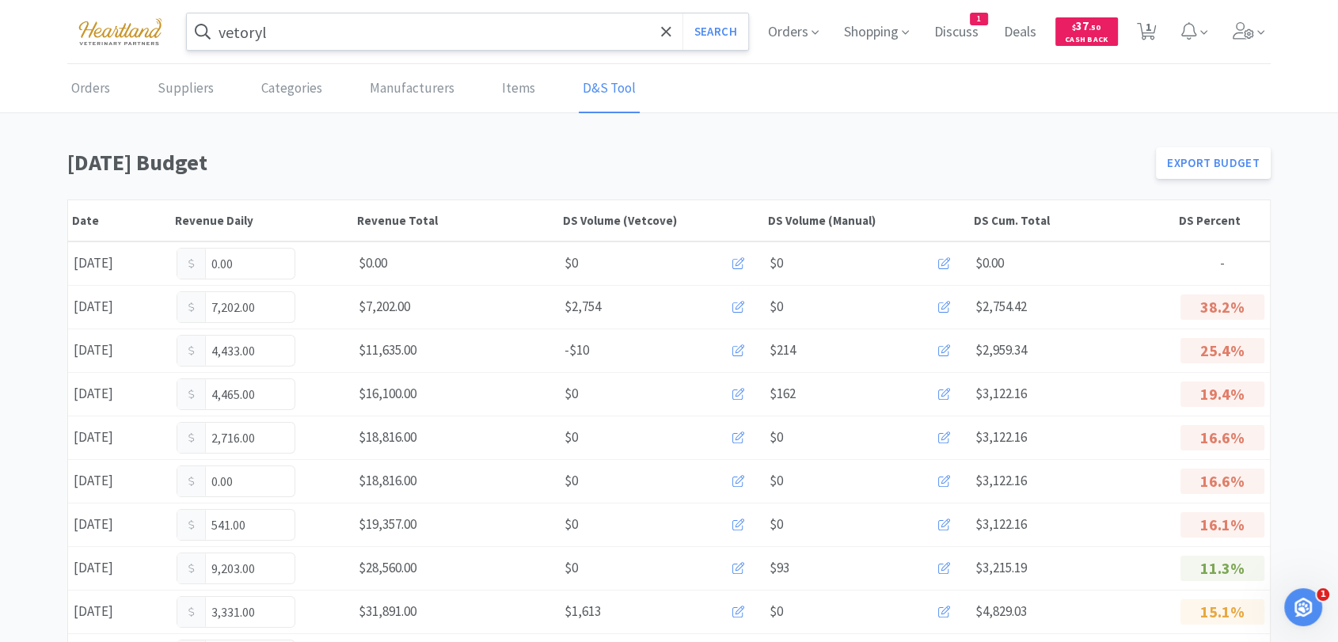
click at [612, 95] on link "D&S Tool" at bounding box center [609, 89] width 61 height 48
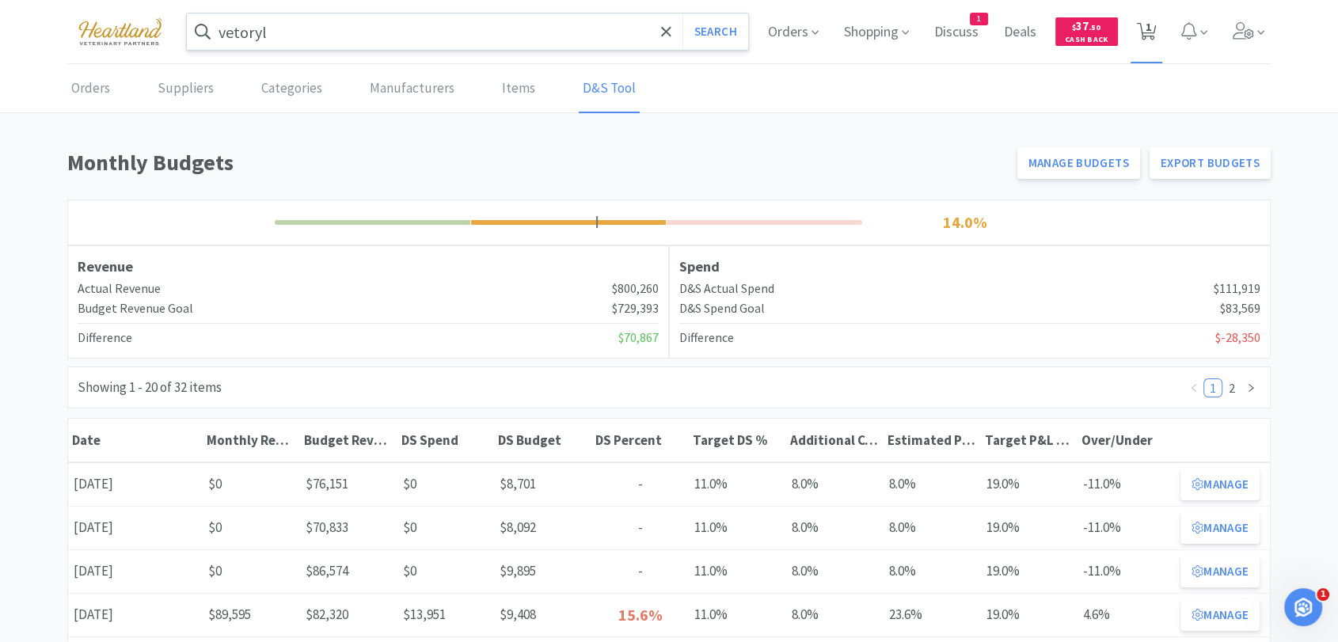
click at [1156, 31] on span "1" at bounding box center [1146, 31] width 32 height 63
select select "2"
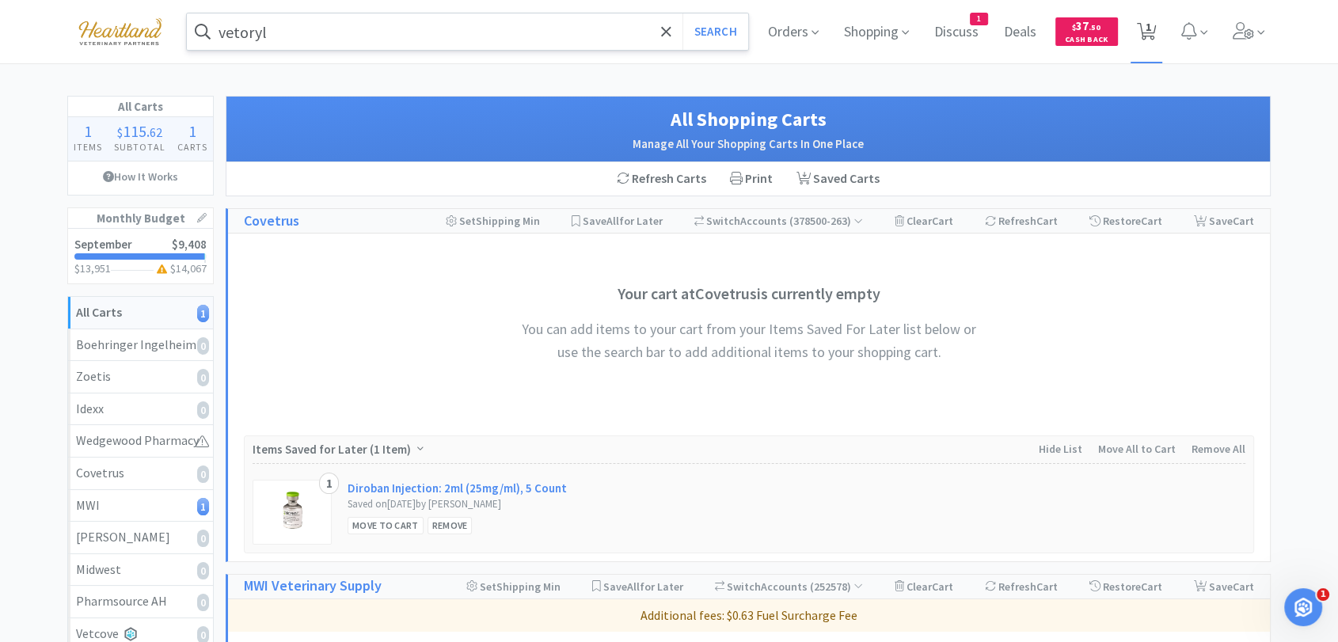
click at [1152, 34] on icon at bounding box center [1147, 31] width 20 height 17
click at [1251, 25] on icon at bounding box center [1243, 30] width 22 height 17
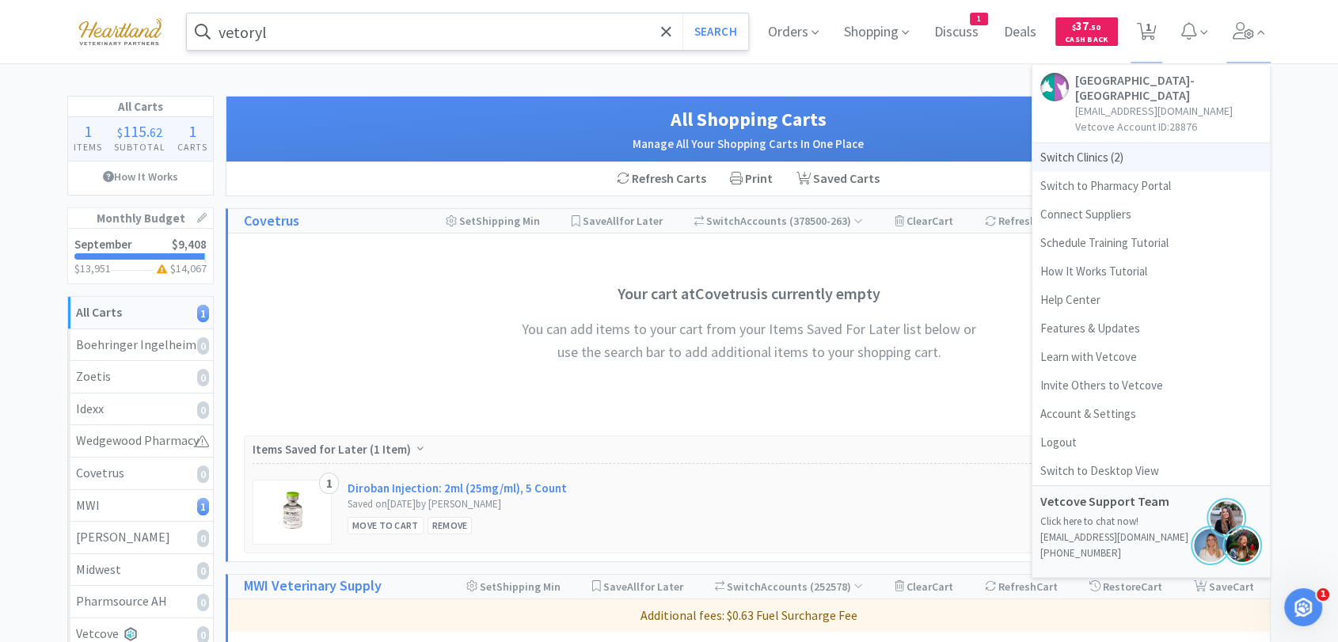
click at [1081, 158] on span "Switch Clinics ( 2 )" at bounding box center [1150, 157] width 237 height 28
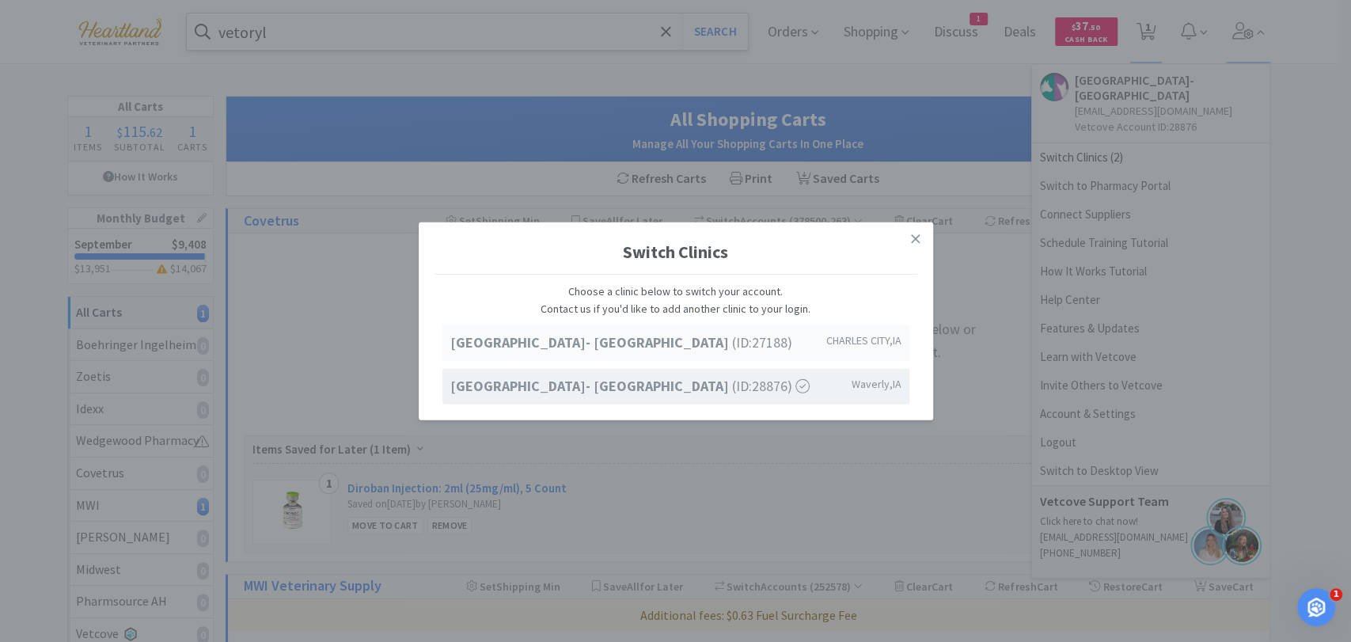
click at [646, 351] on strong "[GEOGRAPHIC_DATA]- [GEOGRAPHIC_DATA]" at bounding box center [591, 342] width 282 height 18
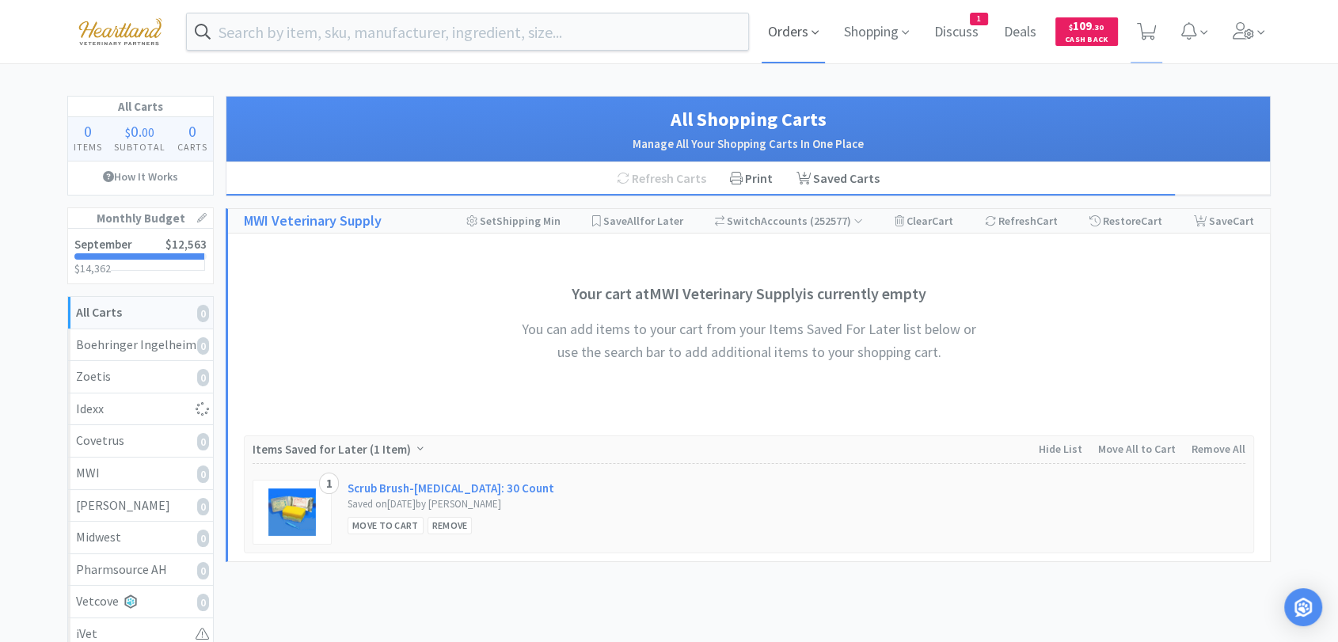
click at [811, 31] on icon at bounding box center [814, 33] width 7 height 4
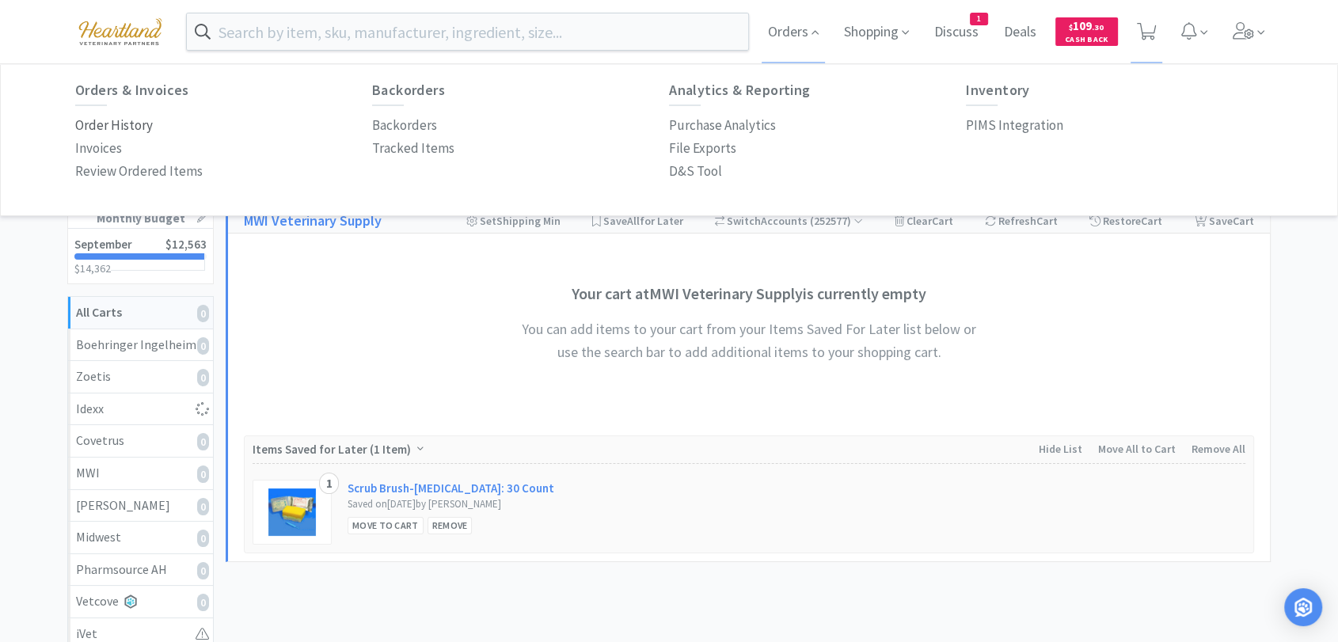
click at [112, 123] on p "Order History" at bounding box center [114, 125] width 78 height 21
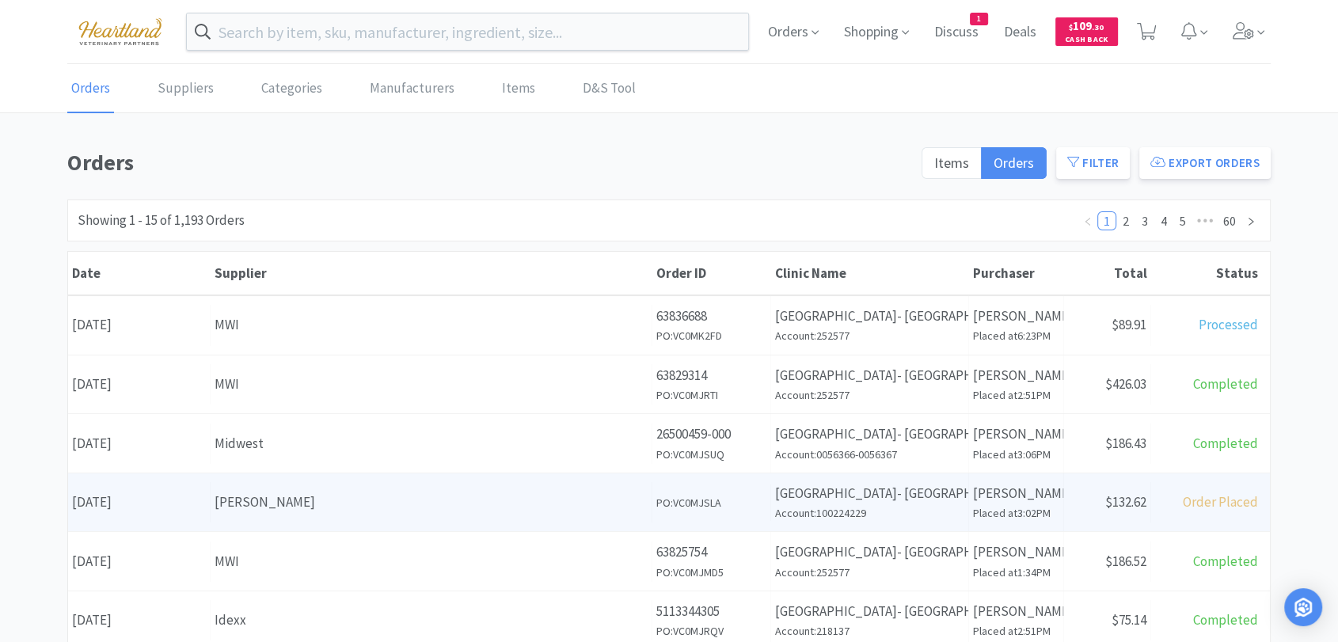
click at [336, 501] on div "[PERSON_NAME]" at bounding box center [430, 501] width 433 height 21
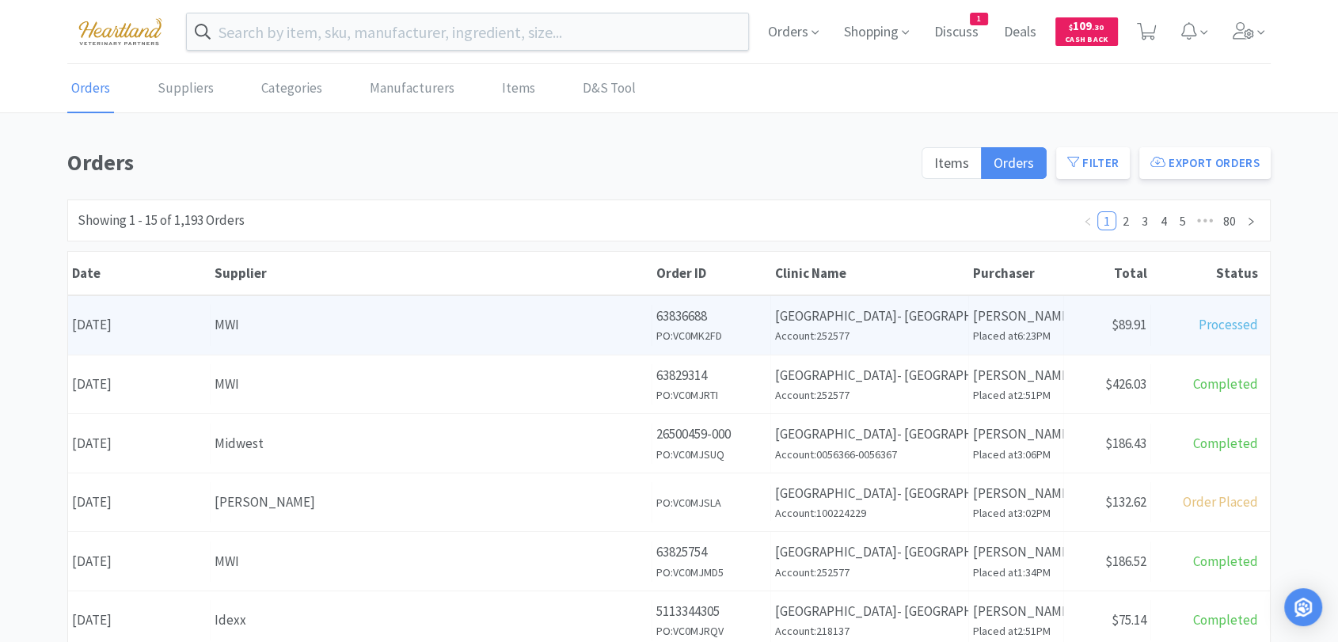
click at [126, 313] on div "Date September 29th, 2025" at bounding box center [139, 325] width 142 height 40
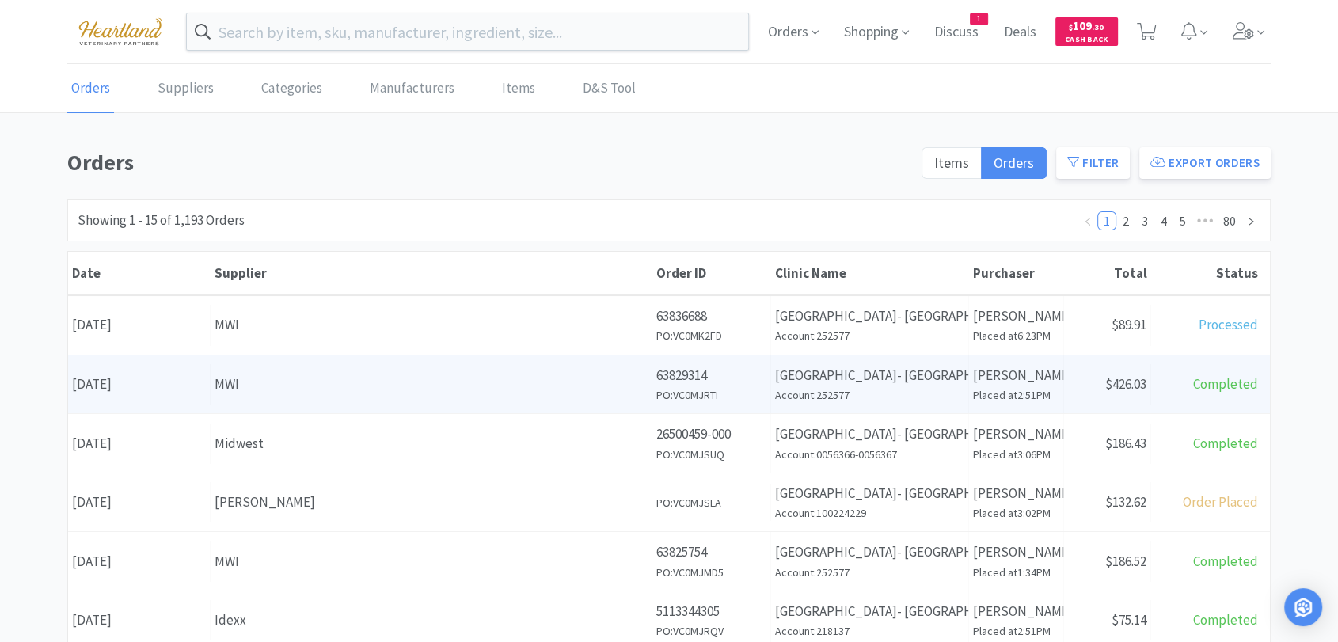
click at [129, 370] on div "Date September 29th, 2025" at bounding box center [139, 384] width 142 height 40
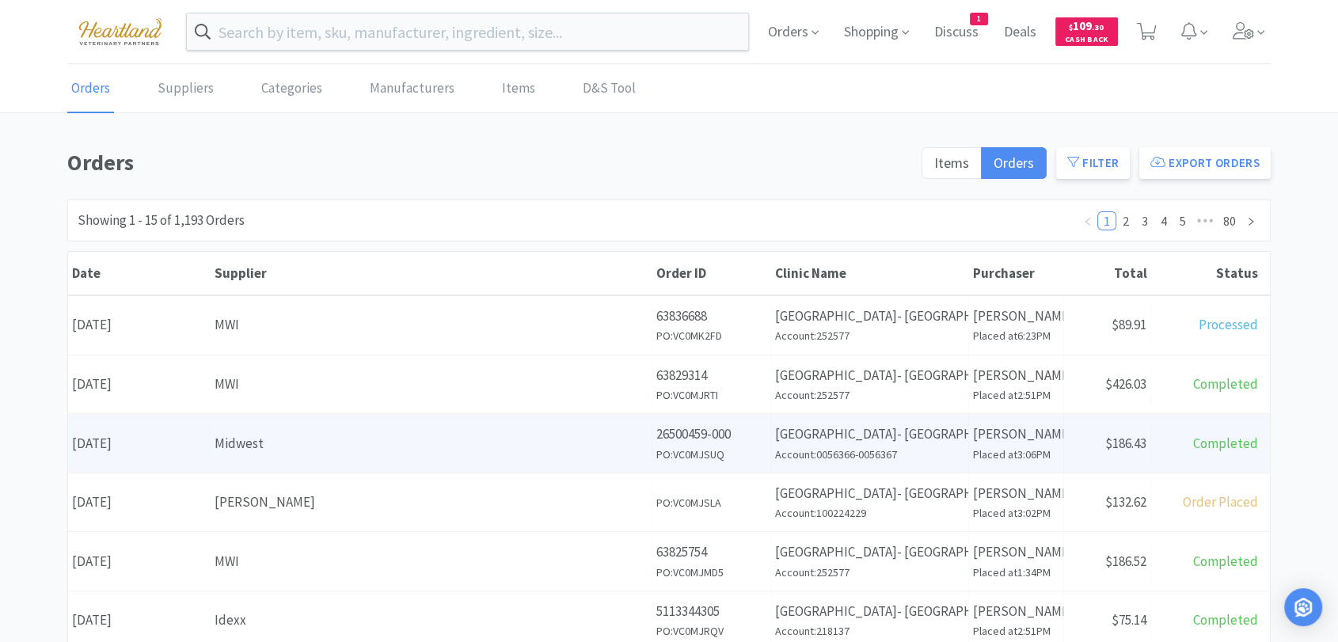
click at [150, 445] on div "Date September 29th, 2025" at bounding box center [139, 443] width 142 height 40
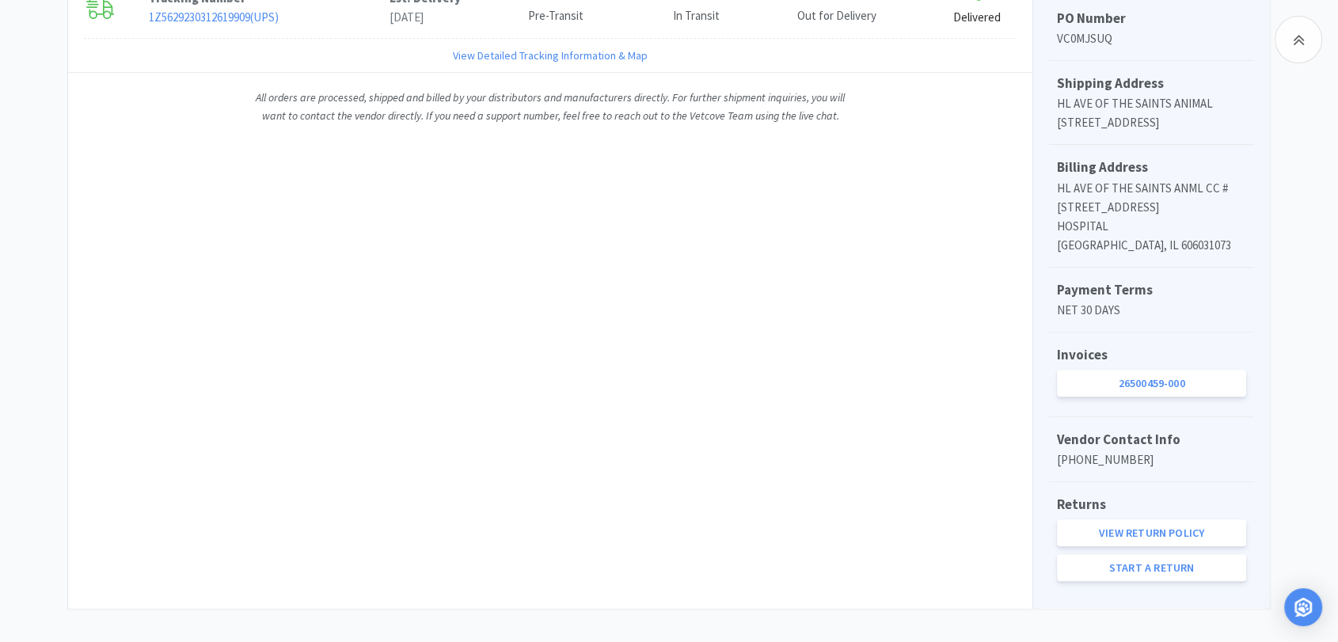
scroll to position [527, 0]
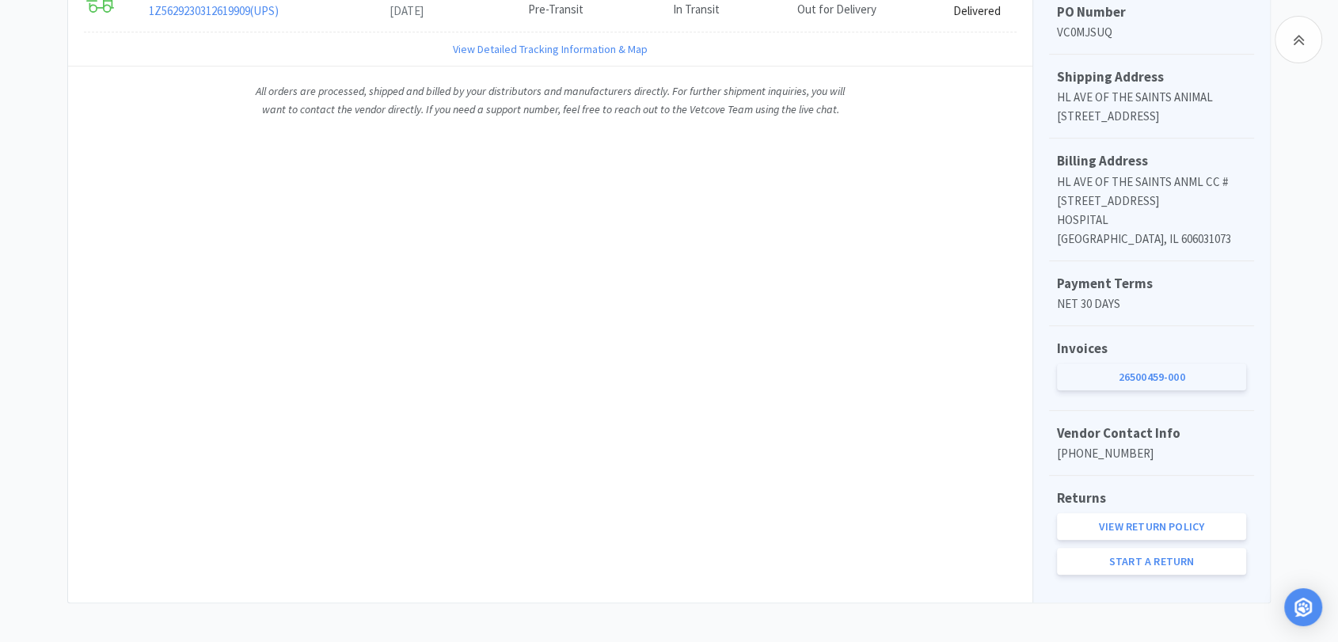
click at [1155, 390] on link "26500459-000" at bounding box center [1151, 376] width 189 height 27
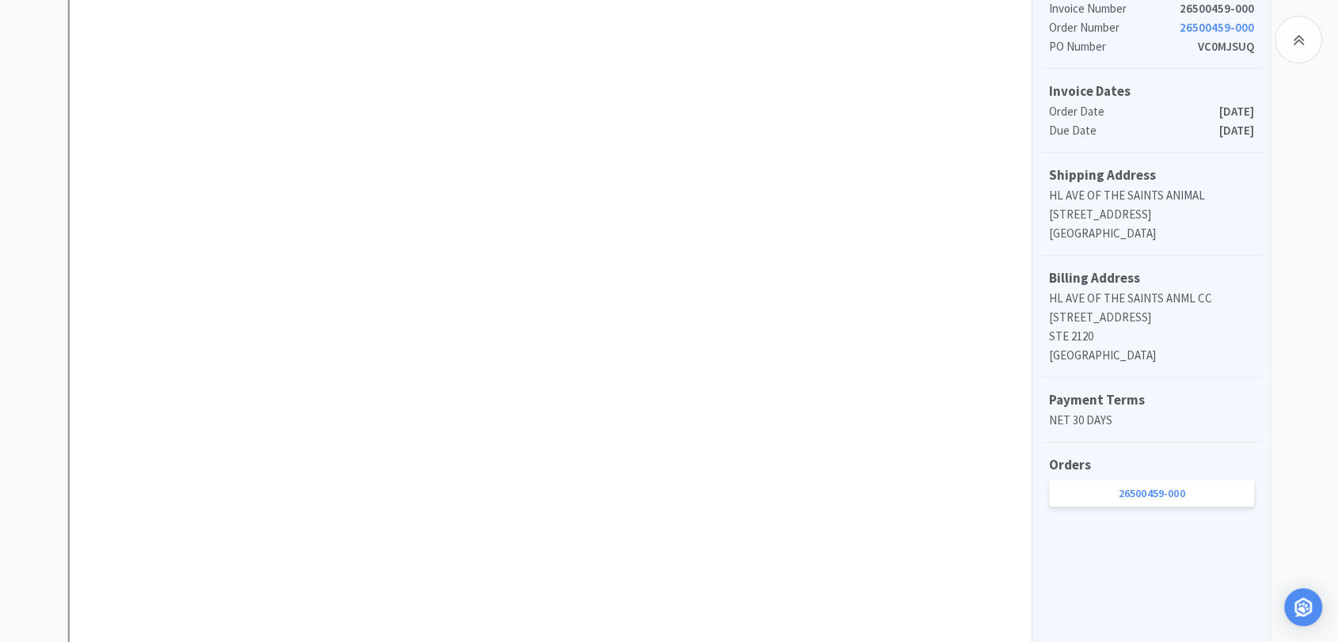
scroll to position [319, 0]
